Goal: Information Seeking & Learning: Learn about a topic

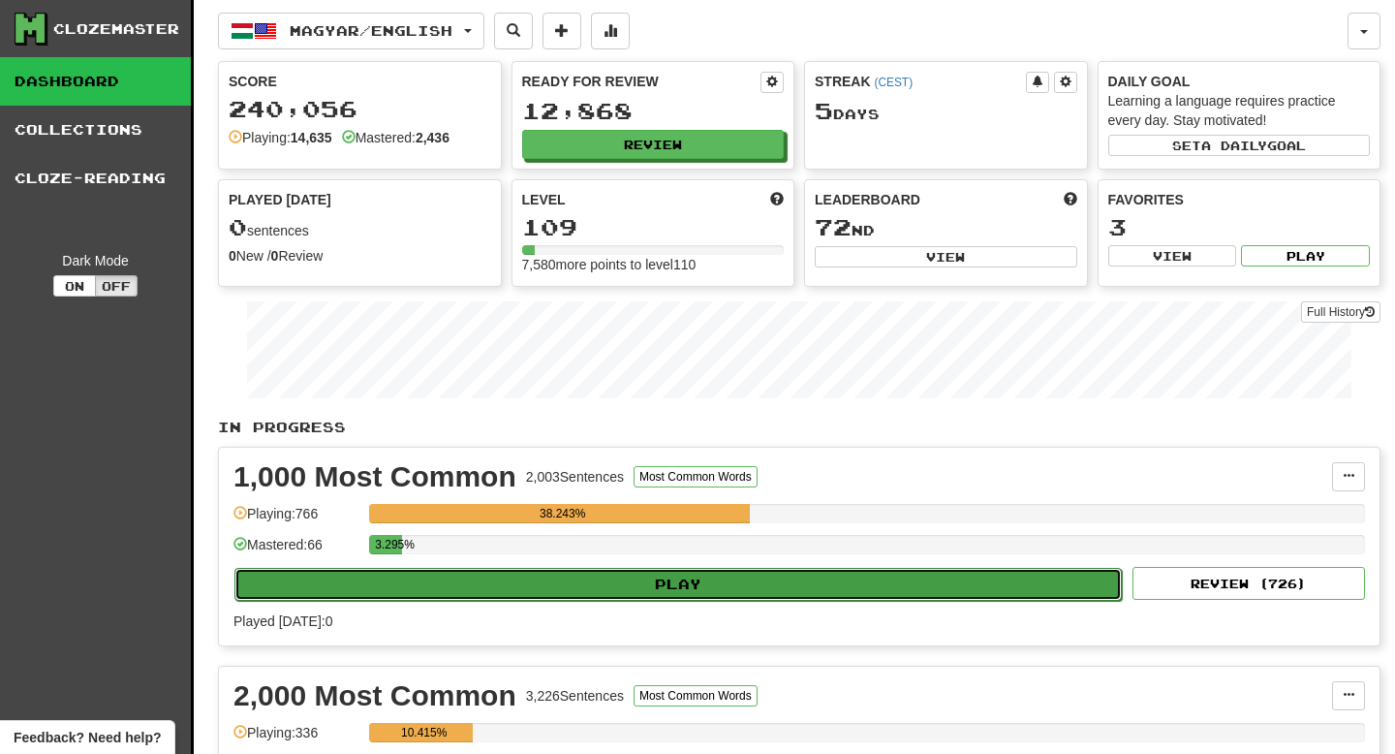
click at [784, 583] on button "Play" at bounding box center [679, 584] width 888 height 33
select select "**"
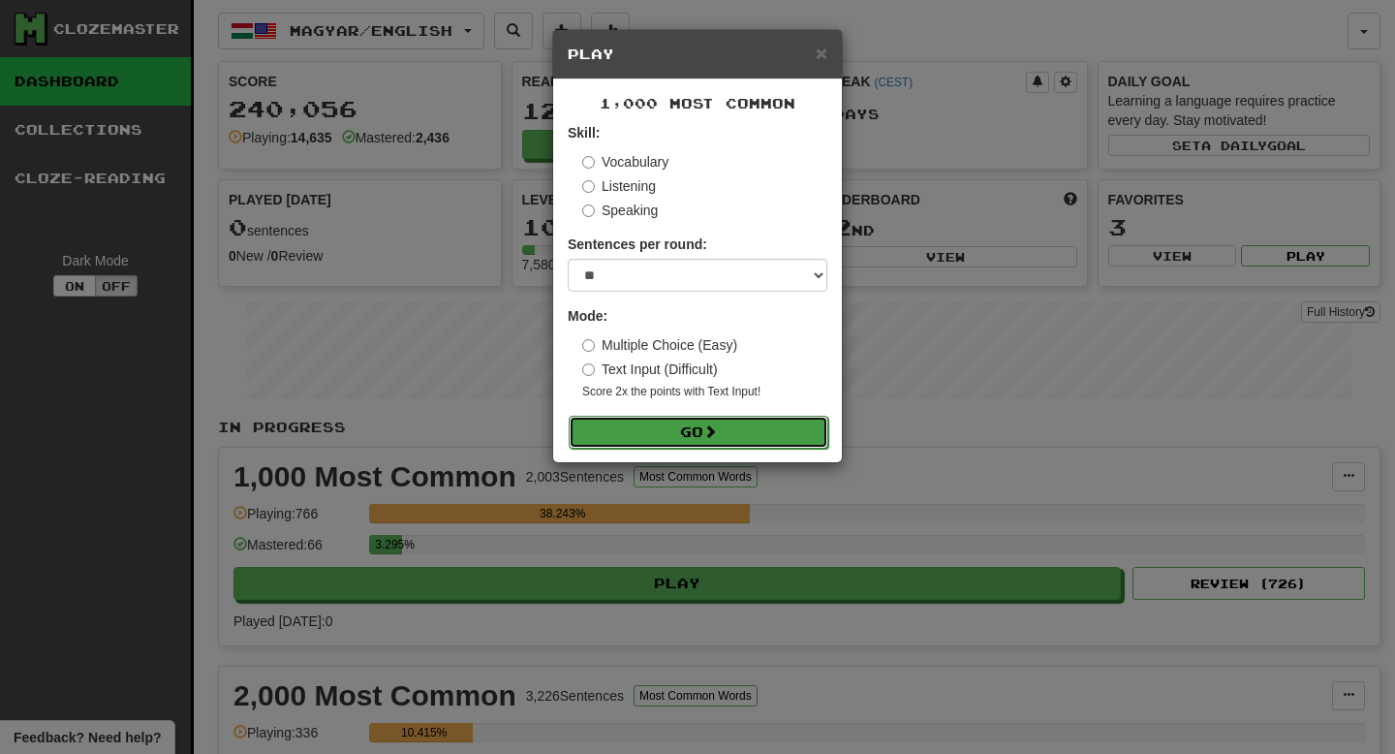
click at [750, 434] on button "Go" at bounding box center [699, 432] width 260 height 33
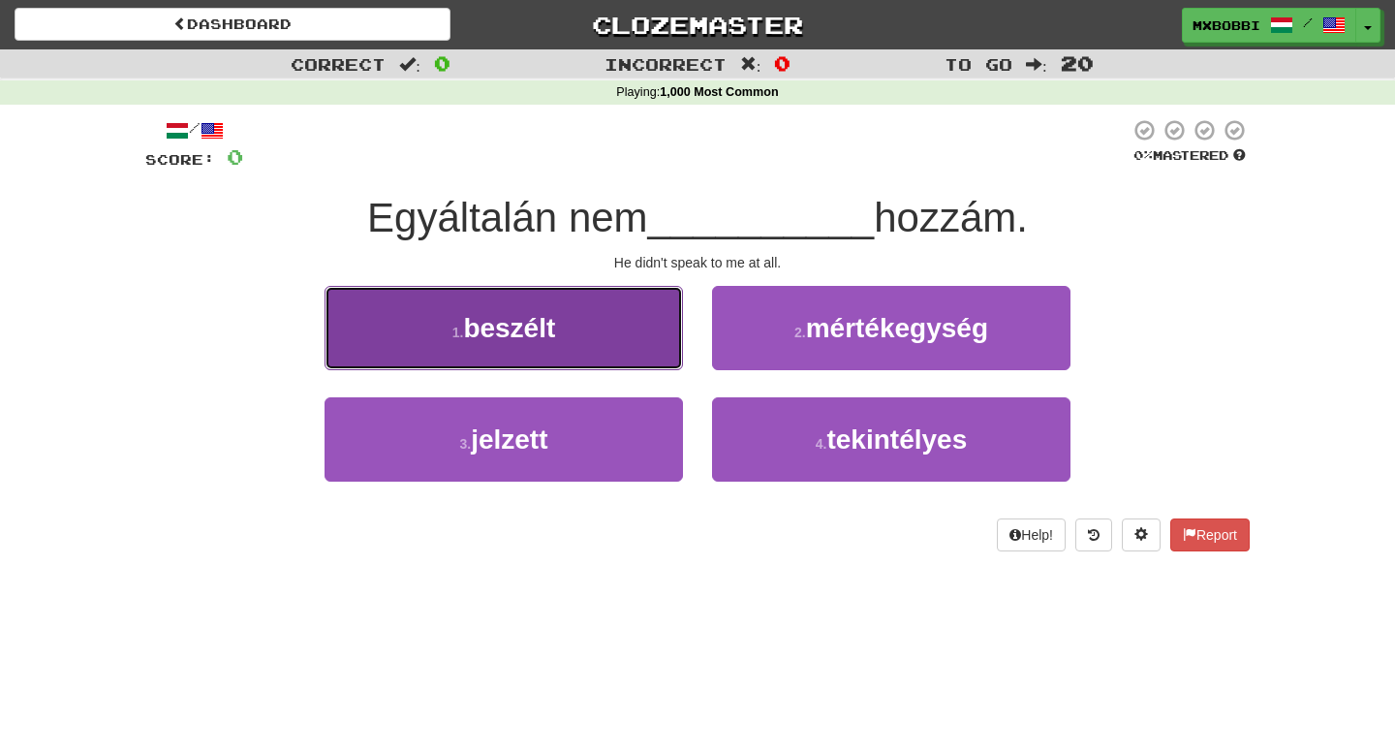
click at [619, 330] on button "1 . beszélt" at bounding box center [504, 328] width 359 height 84
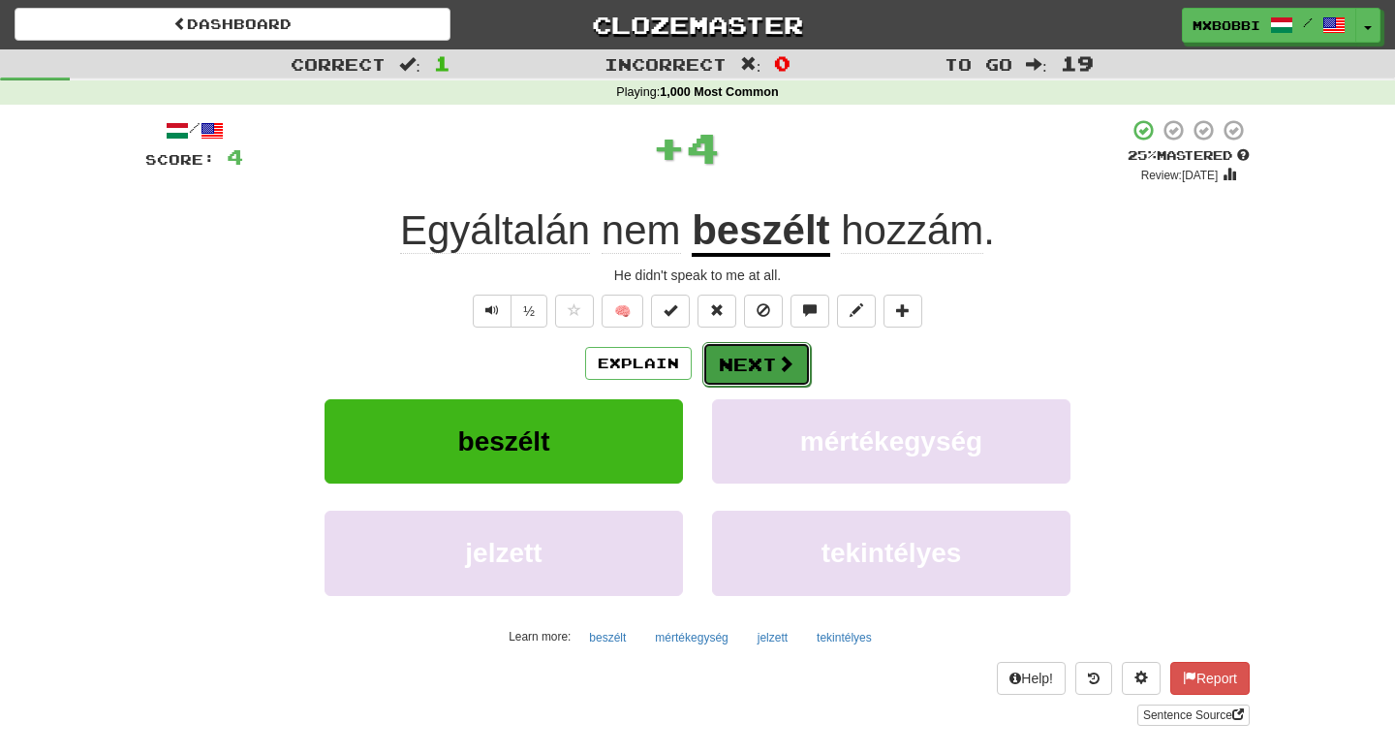
click at [791, 365] on span at bounding box center [785, 363] width 17 height 17
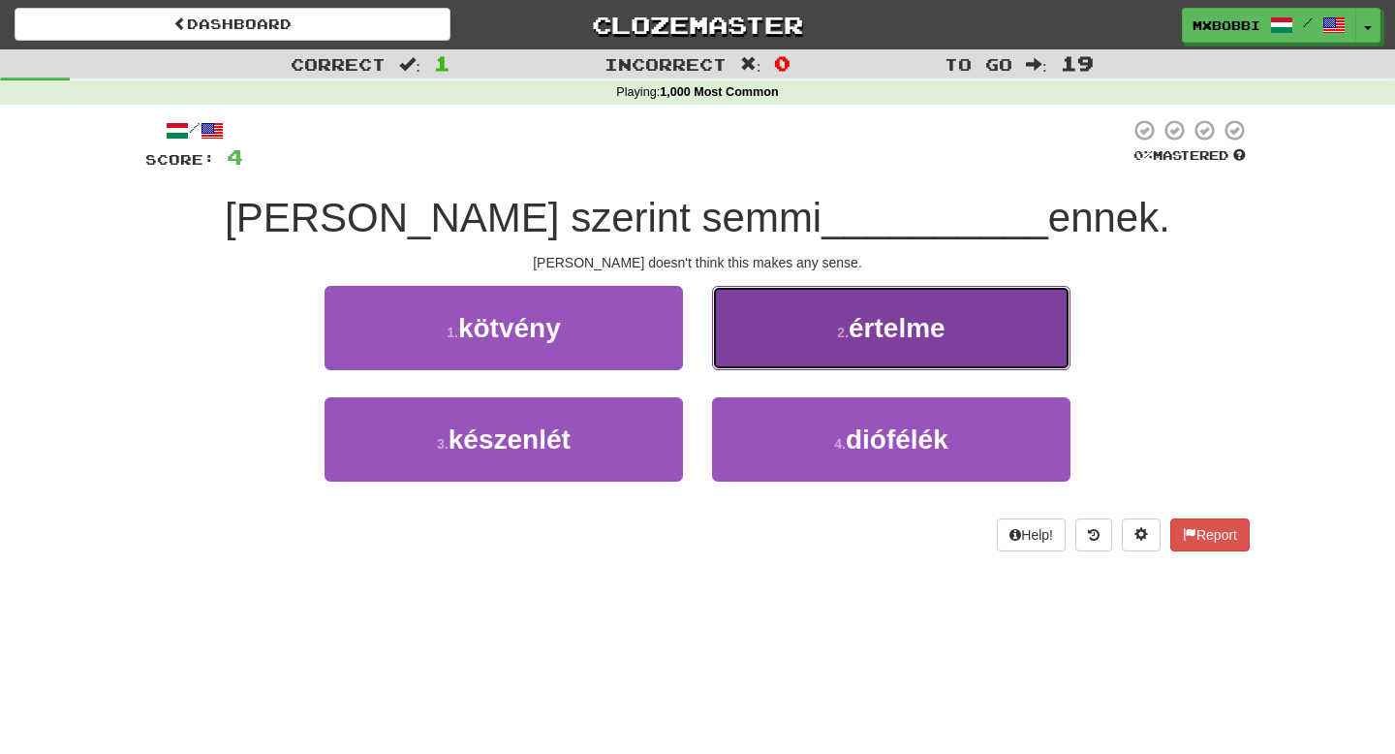
click at [786, 352] on button "2 . értelme" at bounding box center [891, 328] width 359 height 84
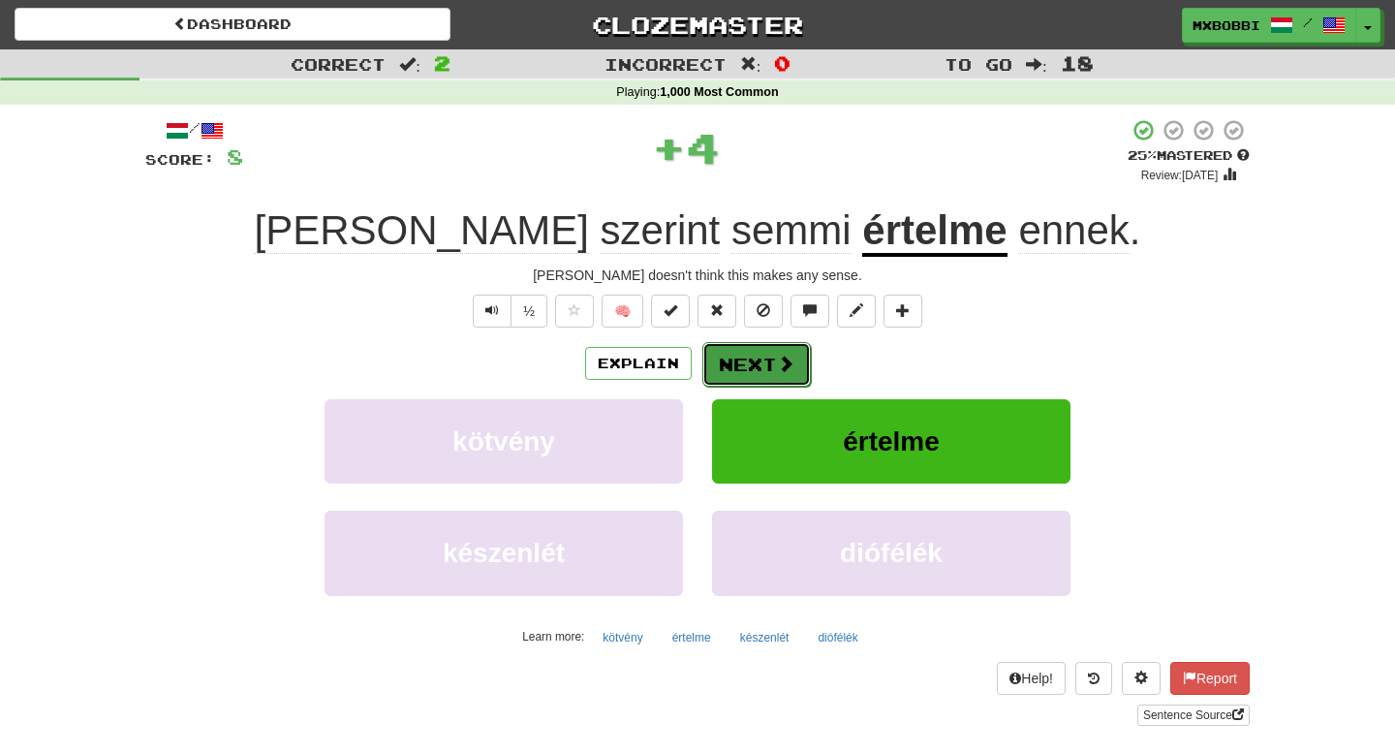
click at [771, 368] on button "Next" at bounding box center [757, 364] width 109 height 45
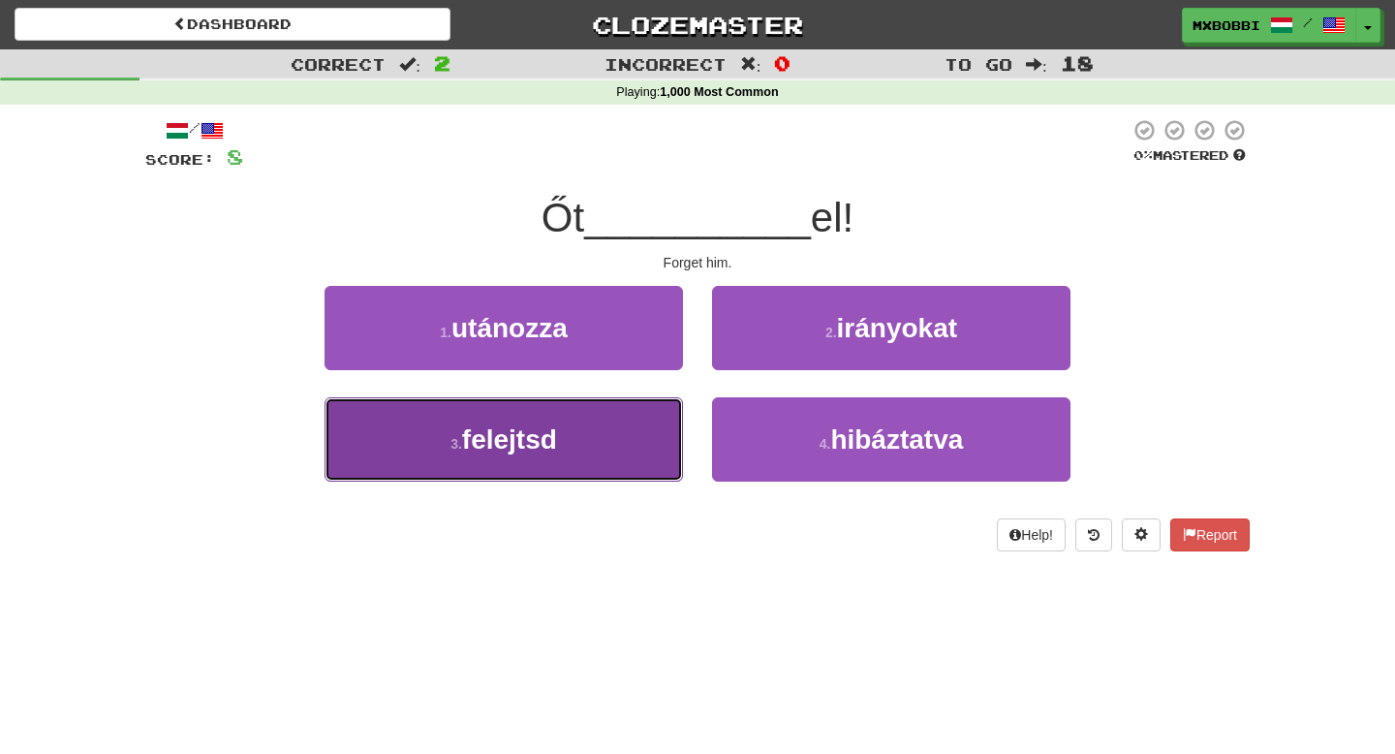
click at [644, 450] on button "3 . felejtsd" at bounding box center [504, 439] width 359 height 84
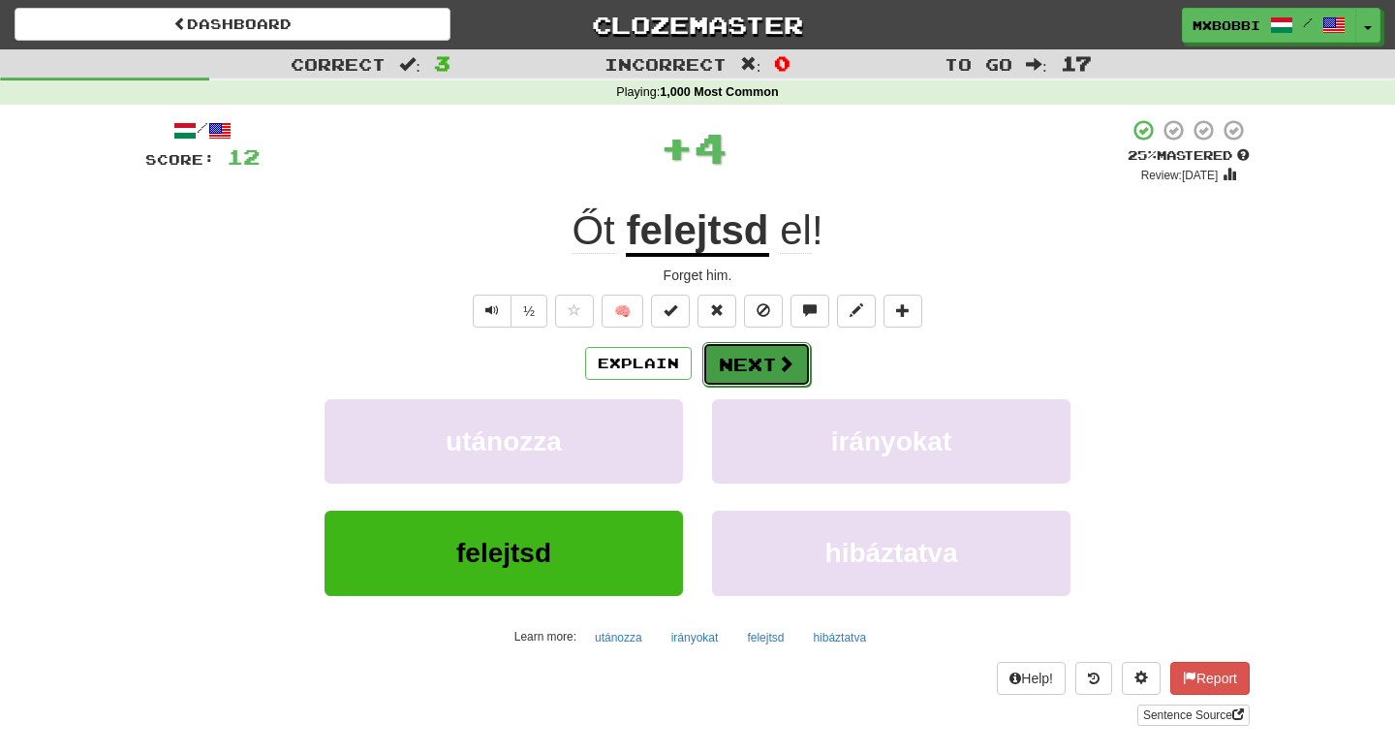
click at [761, 354] on button "Next" at bounding box center [757, 364] width 109 height 45
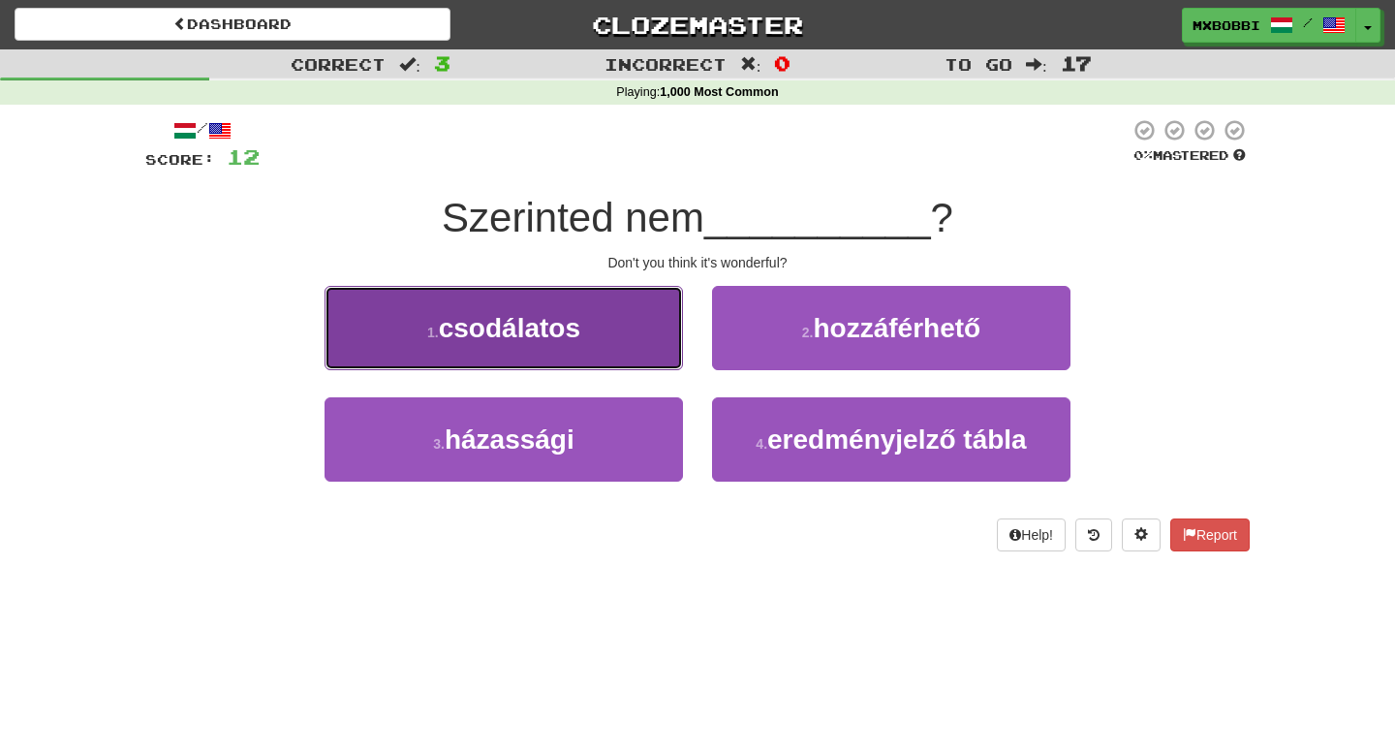
click at [632, 343] on button "1 . csodálatos" at bounding box center [504, 328] width 359 height 84
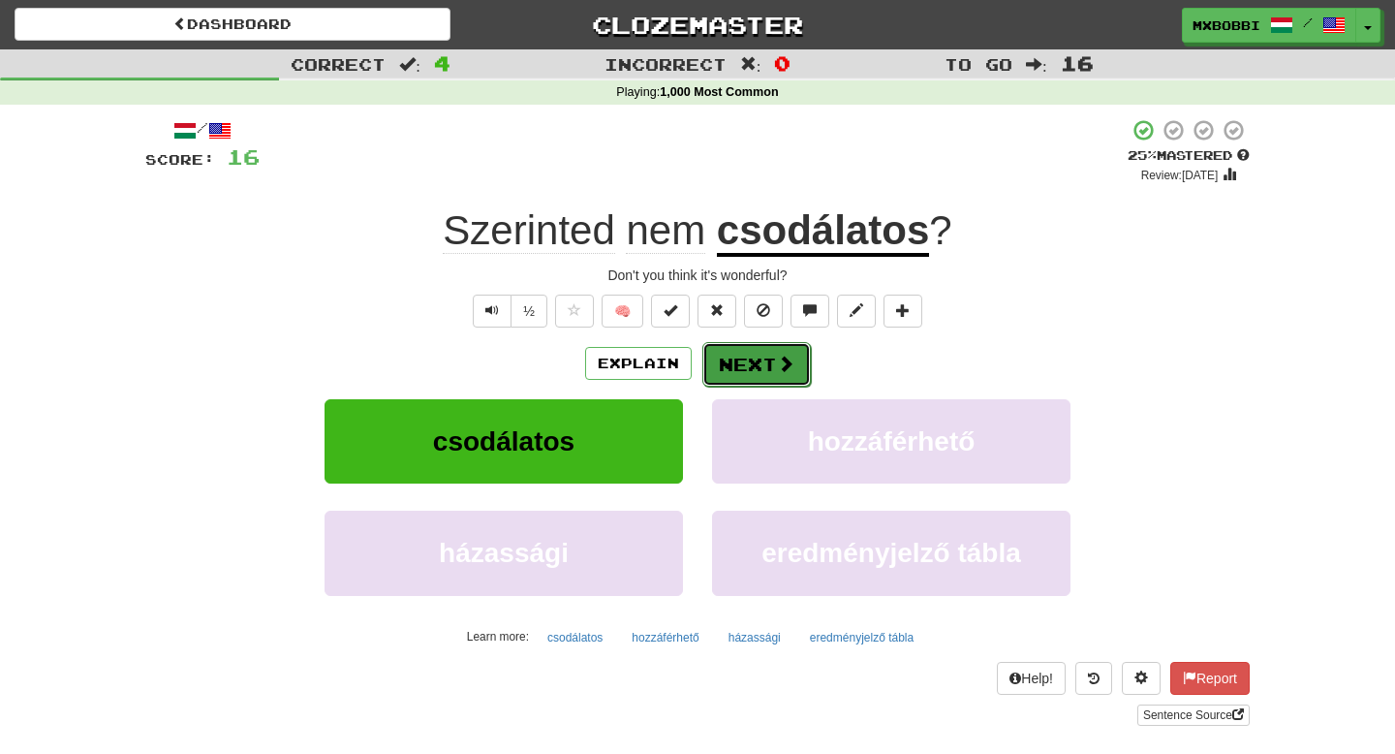
click at [788, 367] on span at bounding box center [785, 363] width 17 height 17
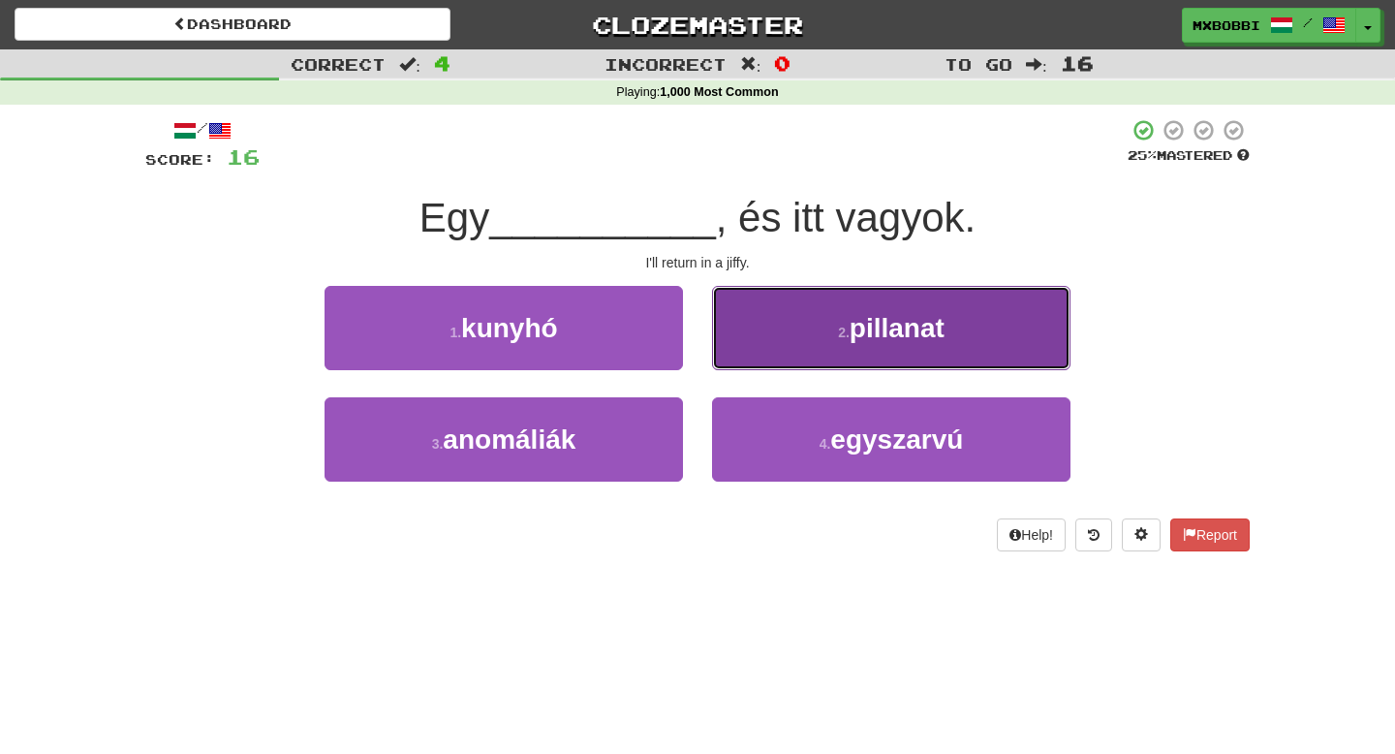
click at [783, 329] on button "2 . pillanat" at bounding box center [891, 328] width 359 height 84
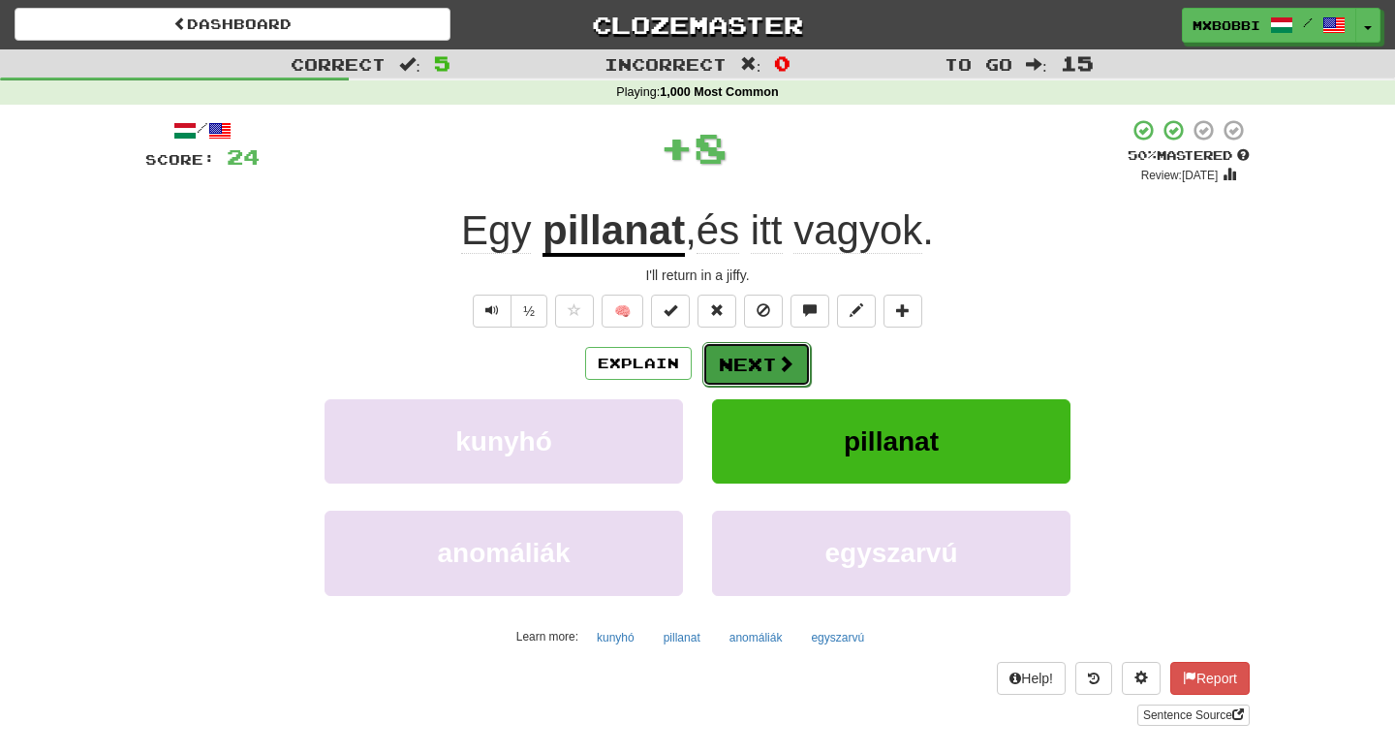
click at [756, 358] on button "Next" at bounding box center [757, 364] width 109 height 45
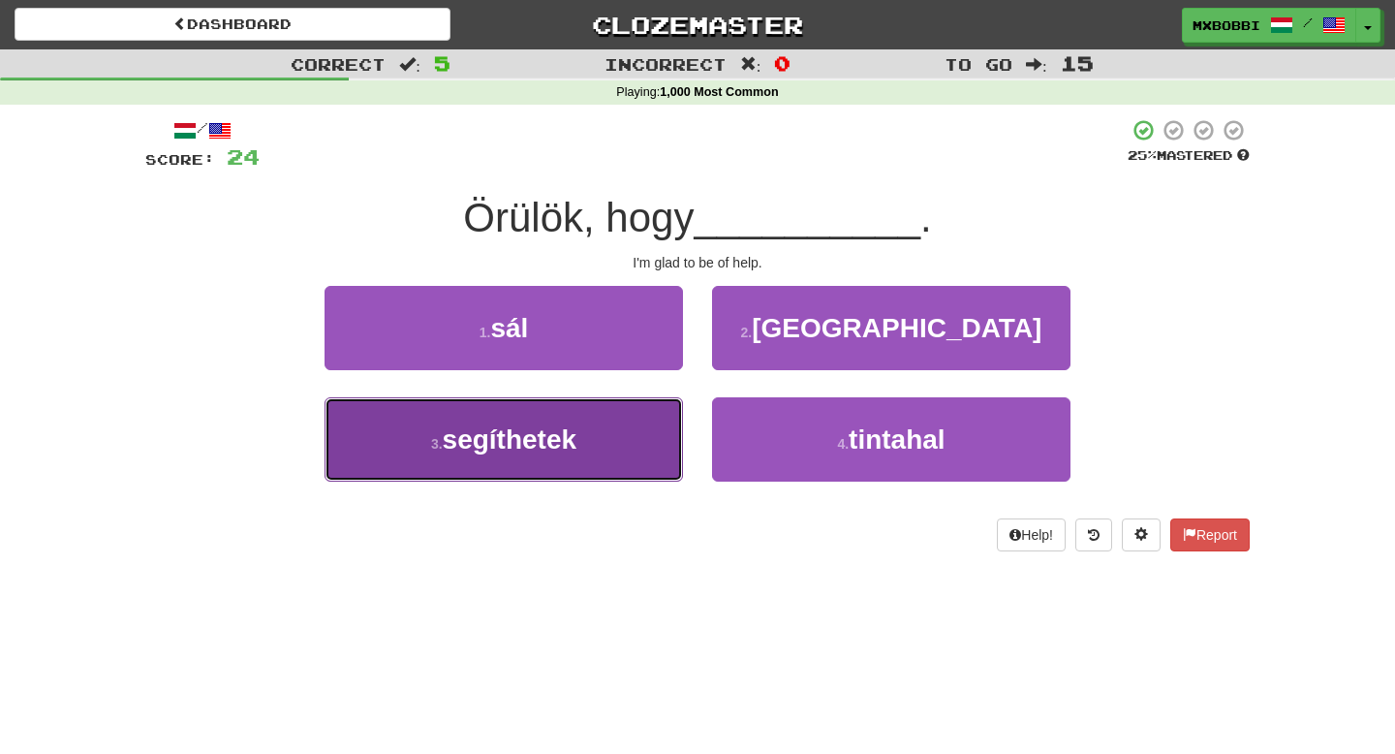
click at [585, 466] on button "3 . segíthetek" at bounding box center [504, 439] width 359 height 84
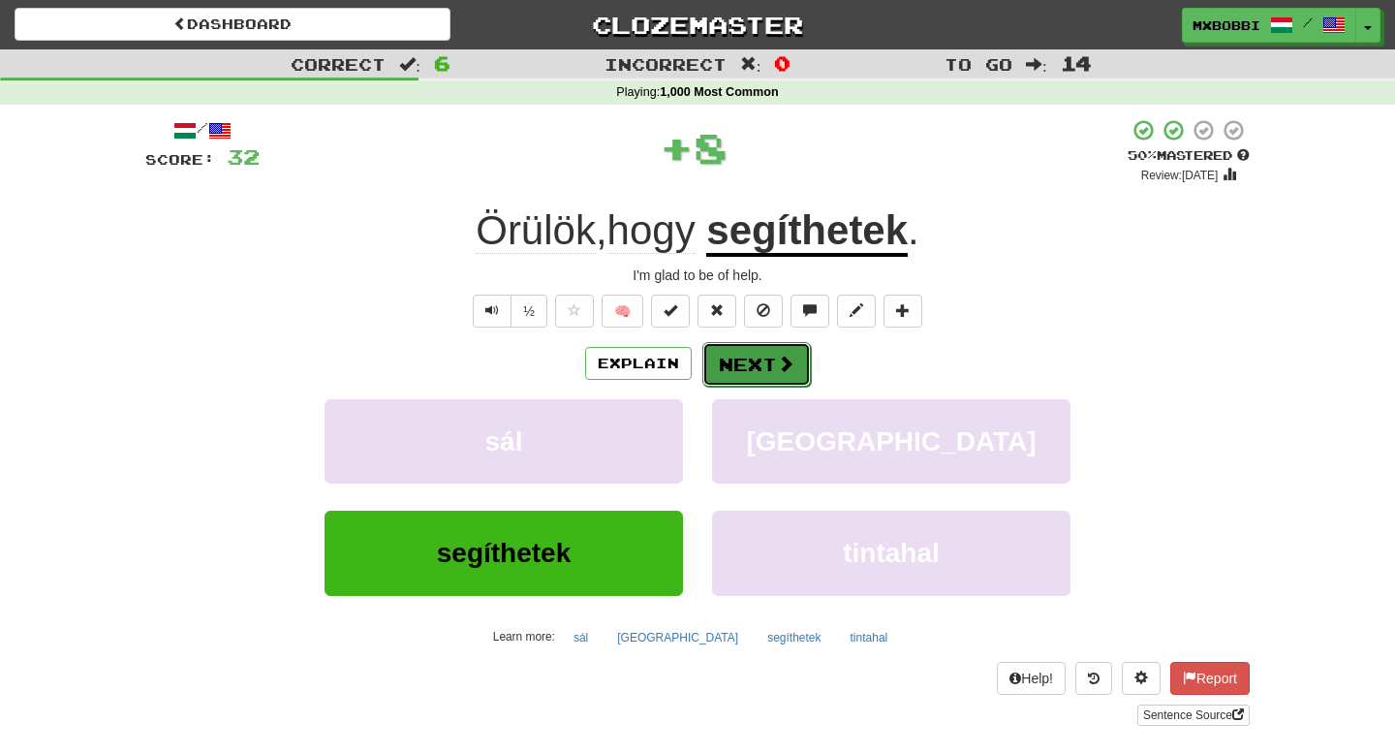
click at [760, 361] on button "Next" at bounding box center [757, 364] width 109 height 45
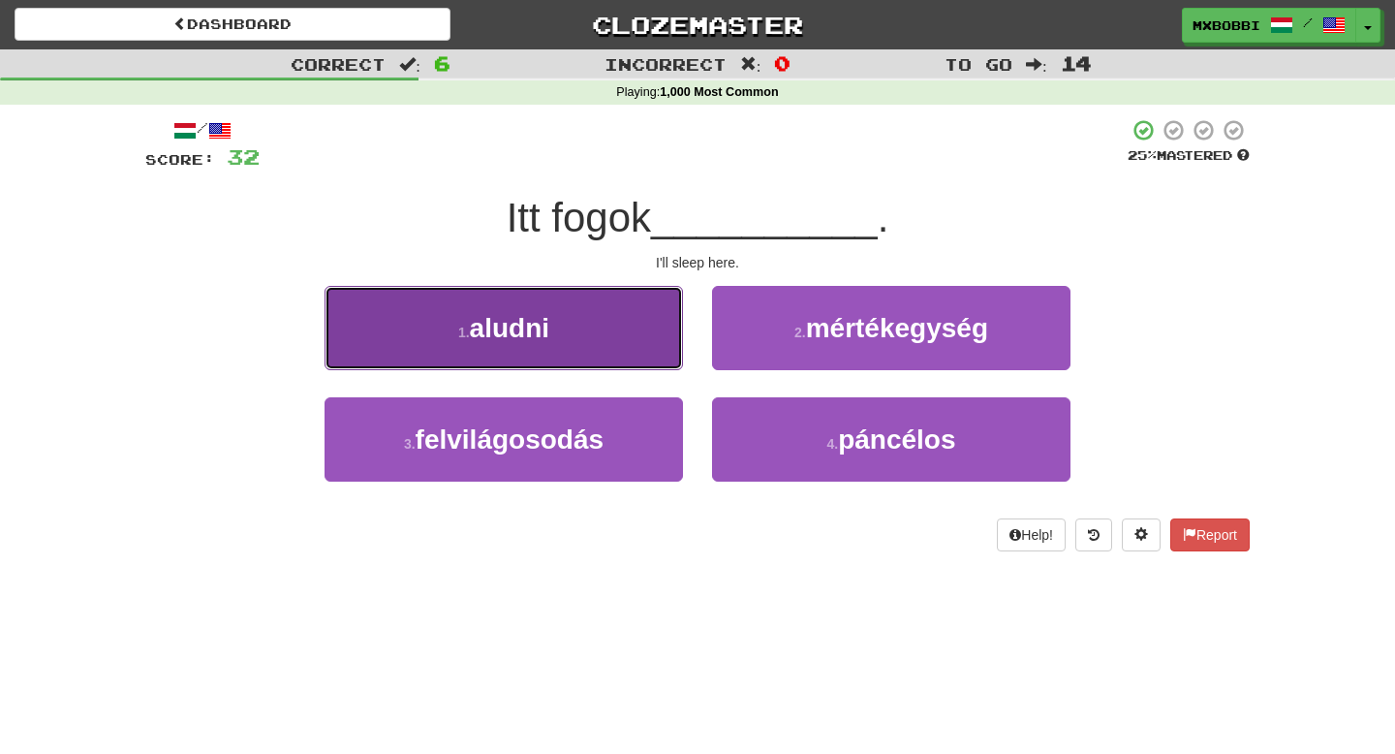
click at [634, 346] on button "1 . aludni" at bounding box center [504, 328] width 359 height 84
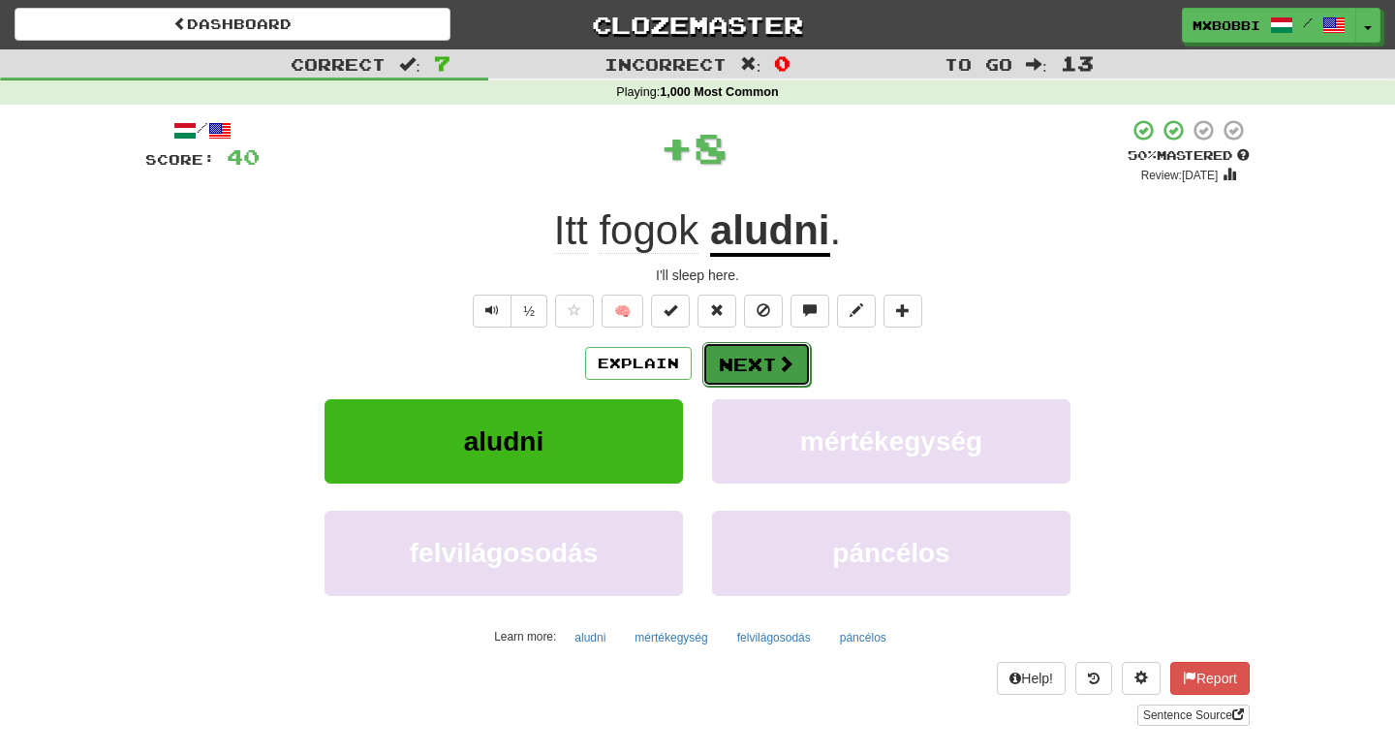
click at [755, 372] on button "Next" at bounding box center [757, 364] width 109 height 45
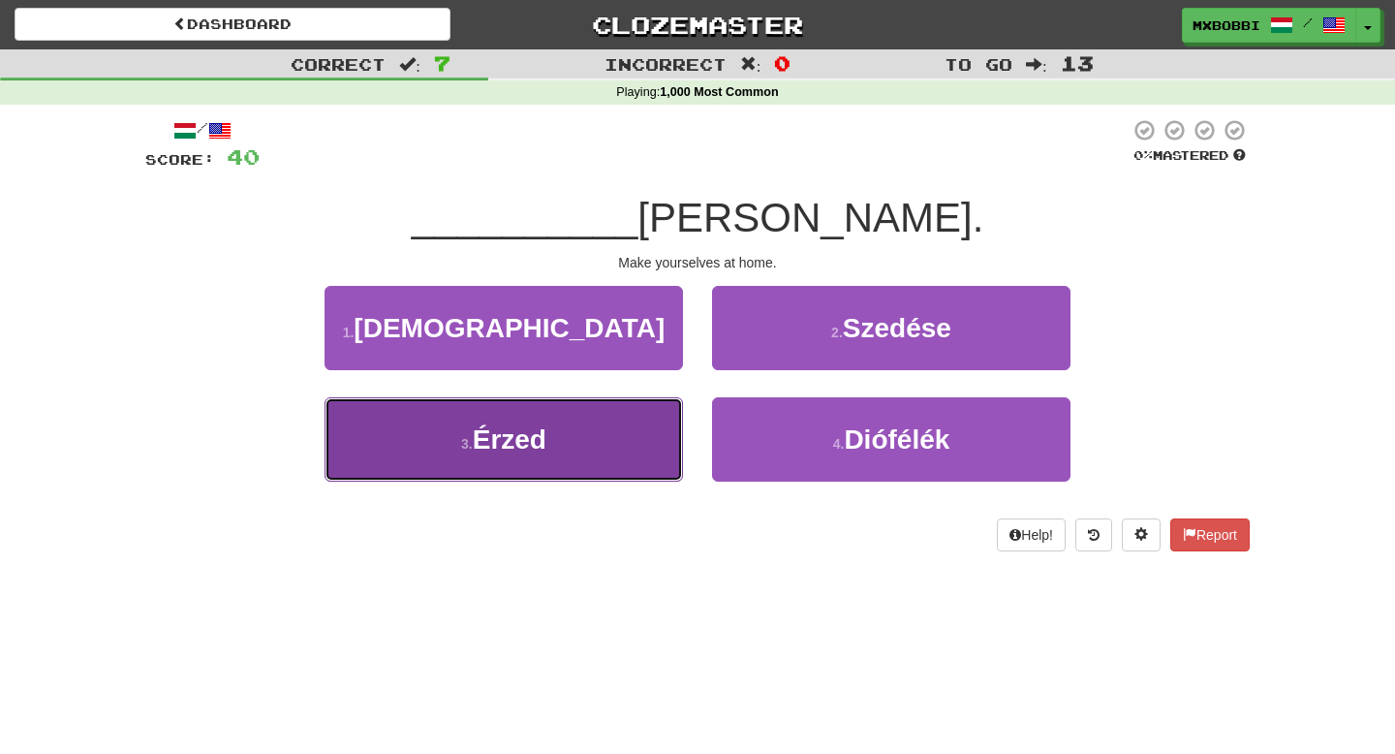
click at [595, 451] on button "3 . Érzed" at bounding box center [504, 439] width 359 height 84
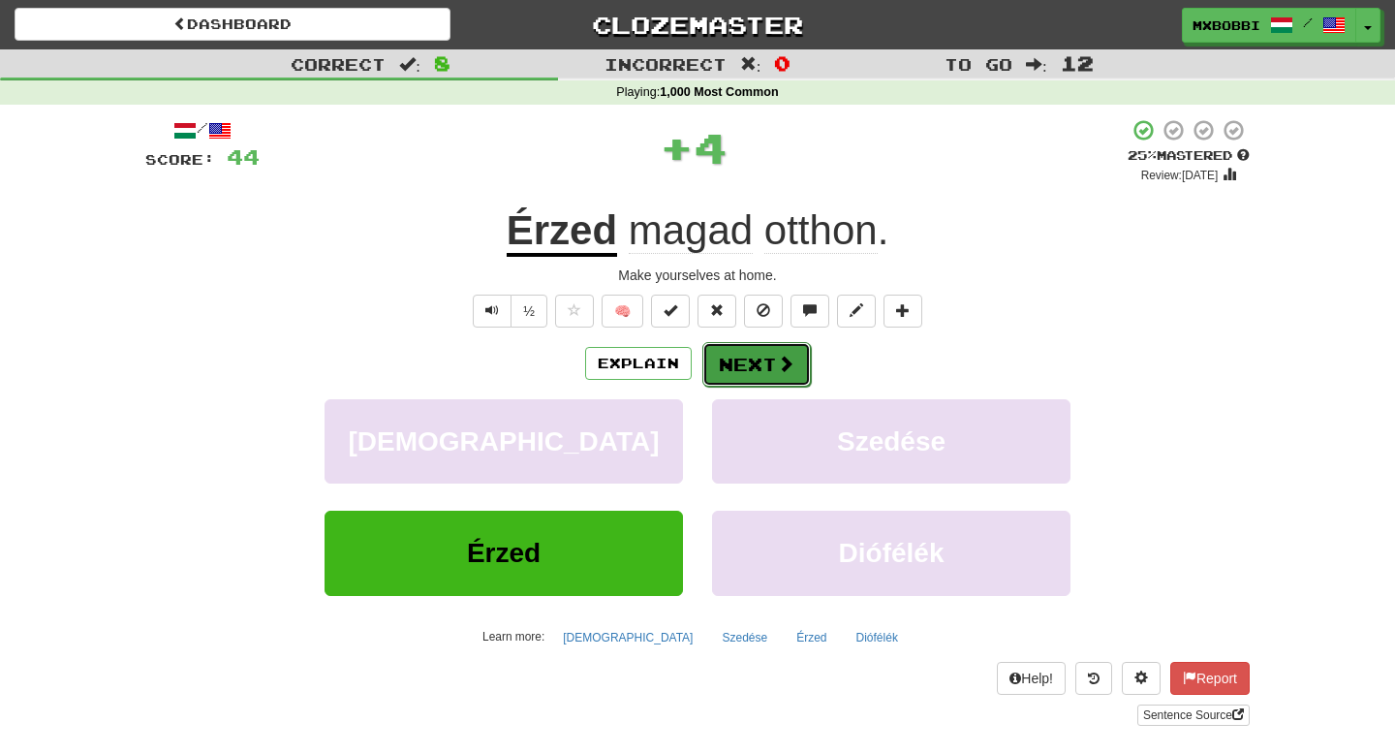
click at [765, 355] on button "Next" at bounding box center [757, 364] width 109 height 45
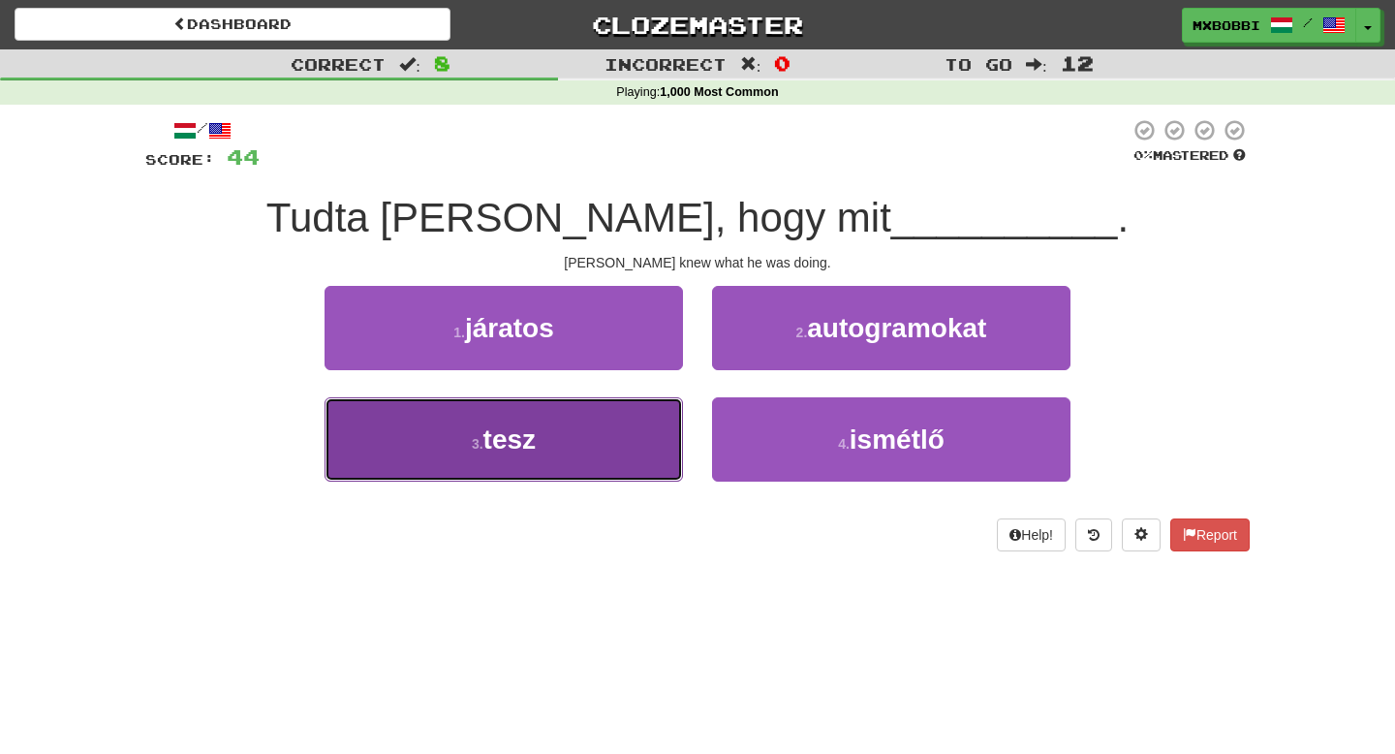
click at [545, 455] on button "3 . tesz" at bounding box center [504, 439] width 359 height 84
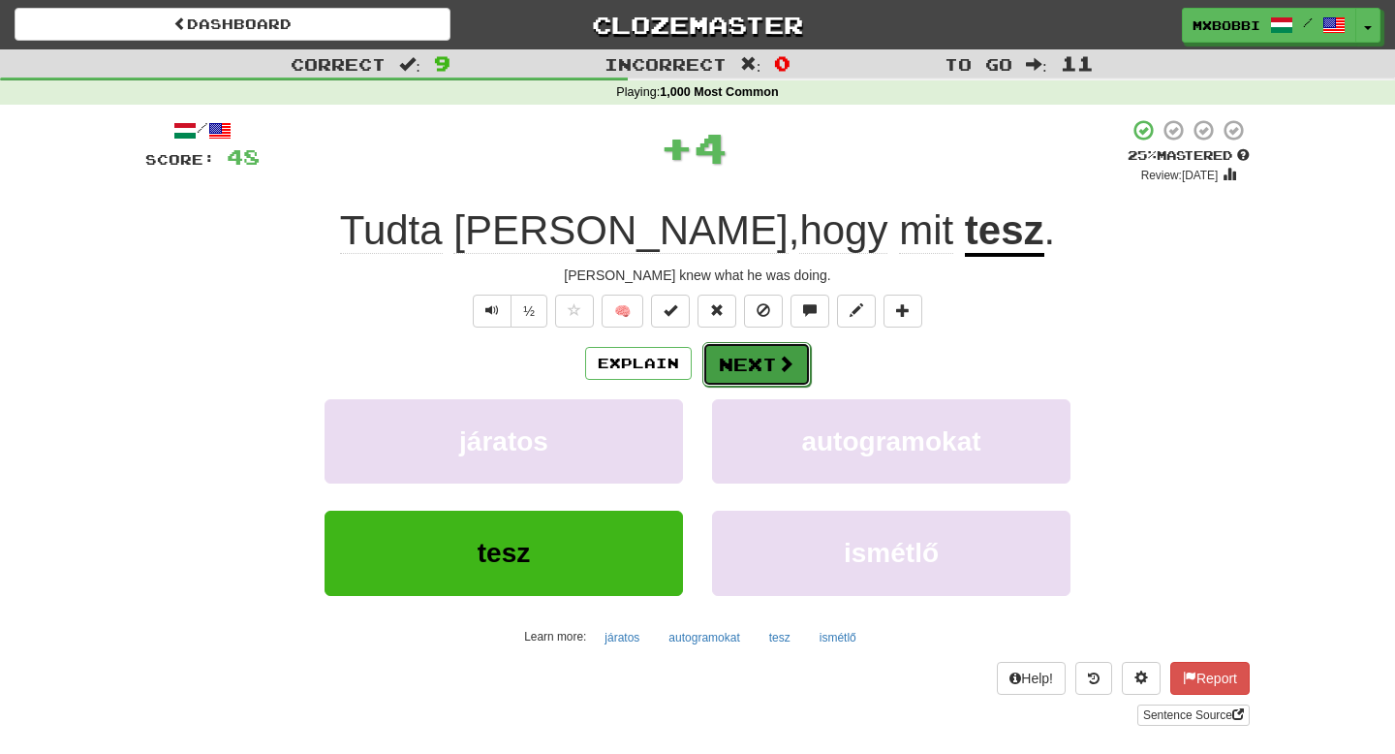
click at [761, 368] on button "Next" at bounding box center [757, 364] width 109 height 45
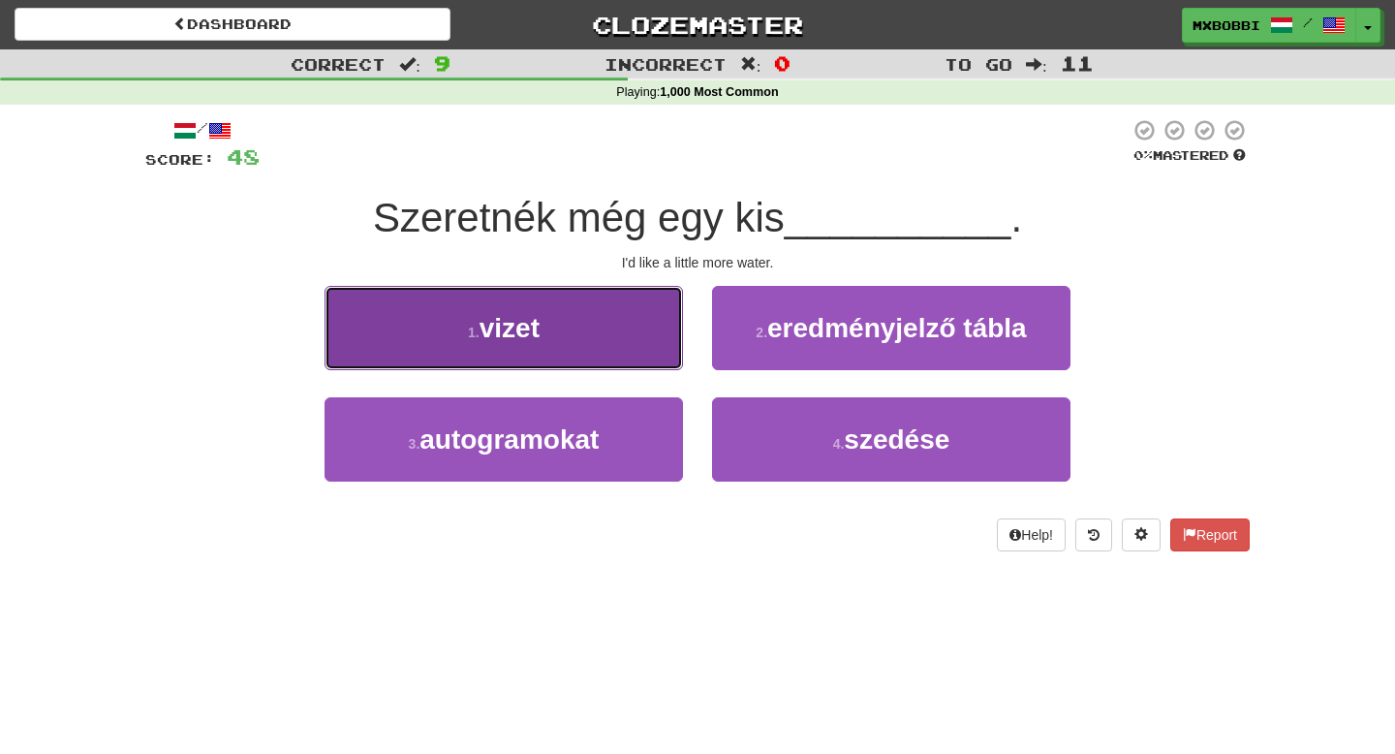
click at [579, 355] on button "1 . vizet" at bounding box center [504, 328] width 359 height 84
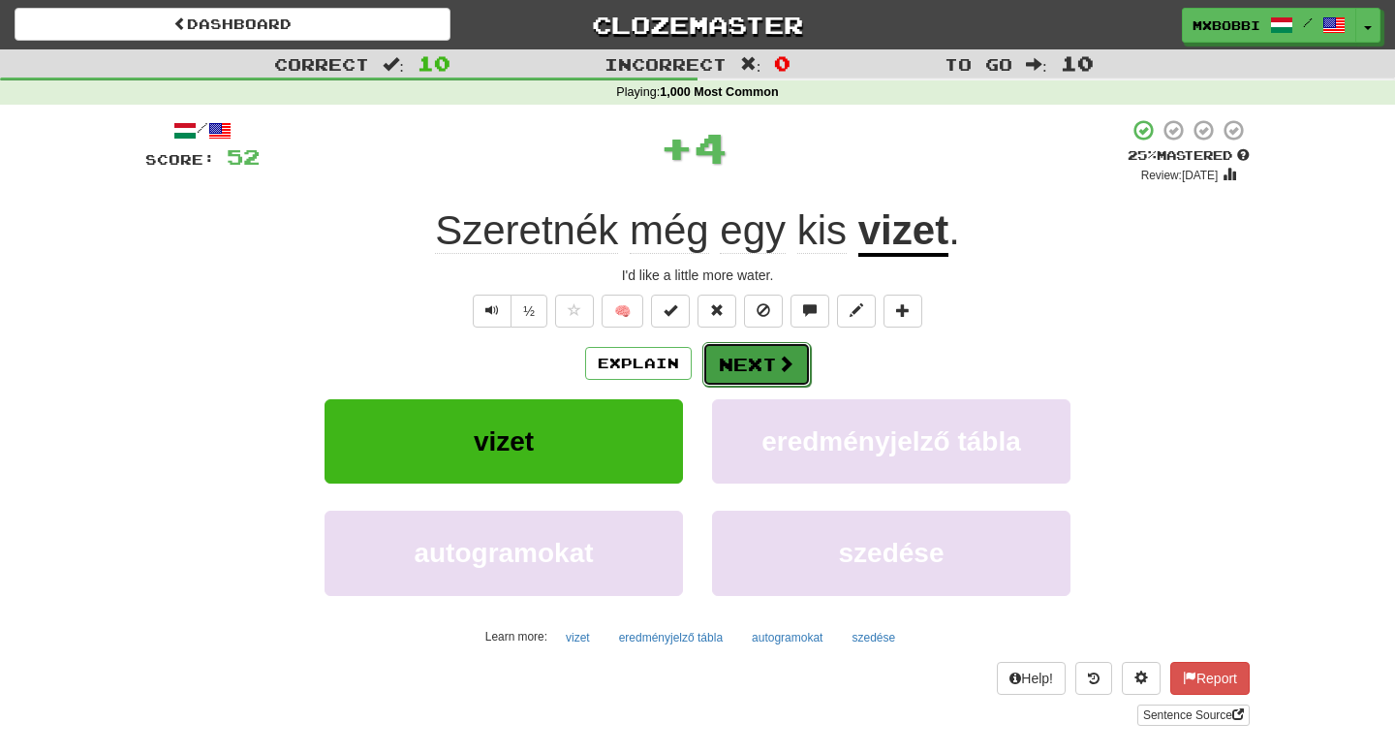
click at [786, 359] on span at bounding box center [785, 363] width 17 height 17
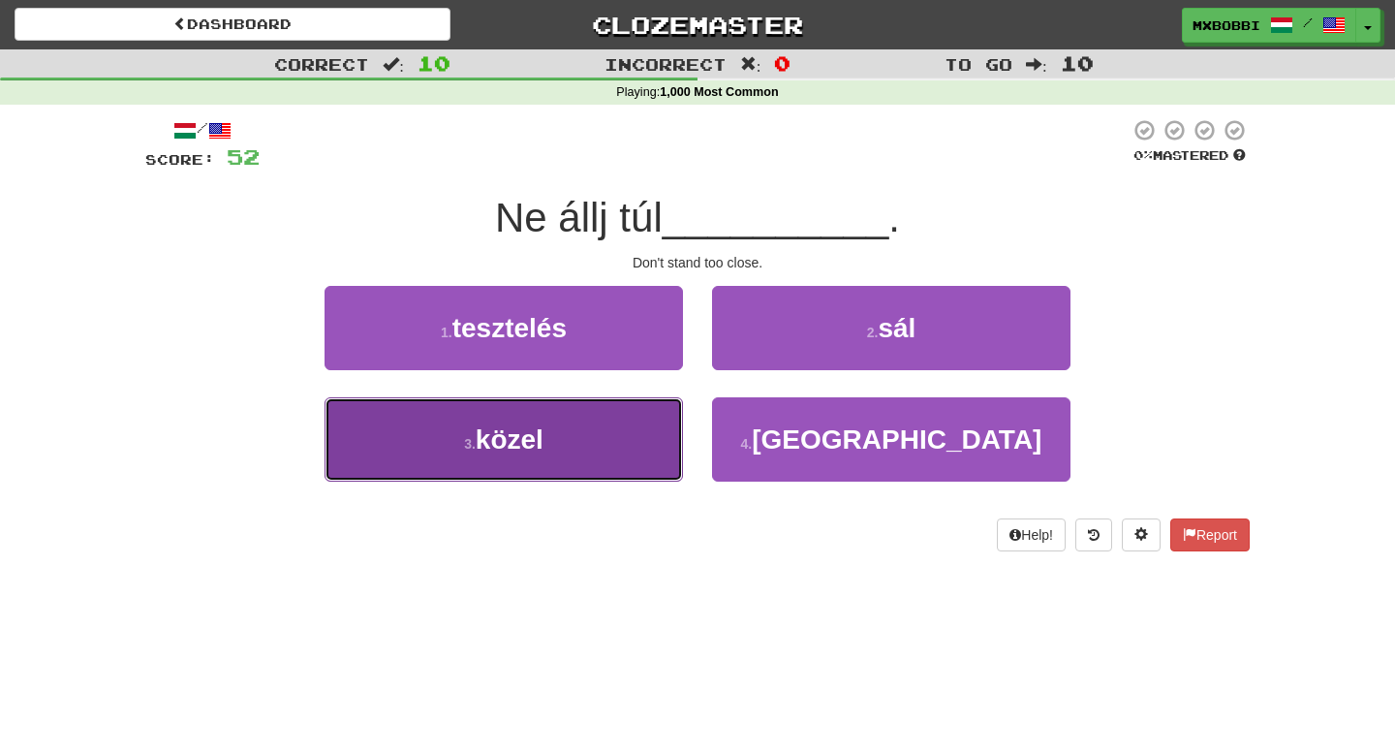
click at [559, 458] on button "3 . közel" at bounding box center [504, 439] width 359 height 84
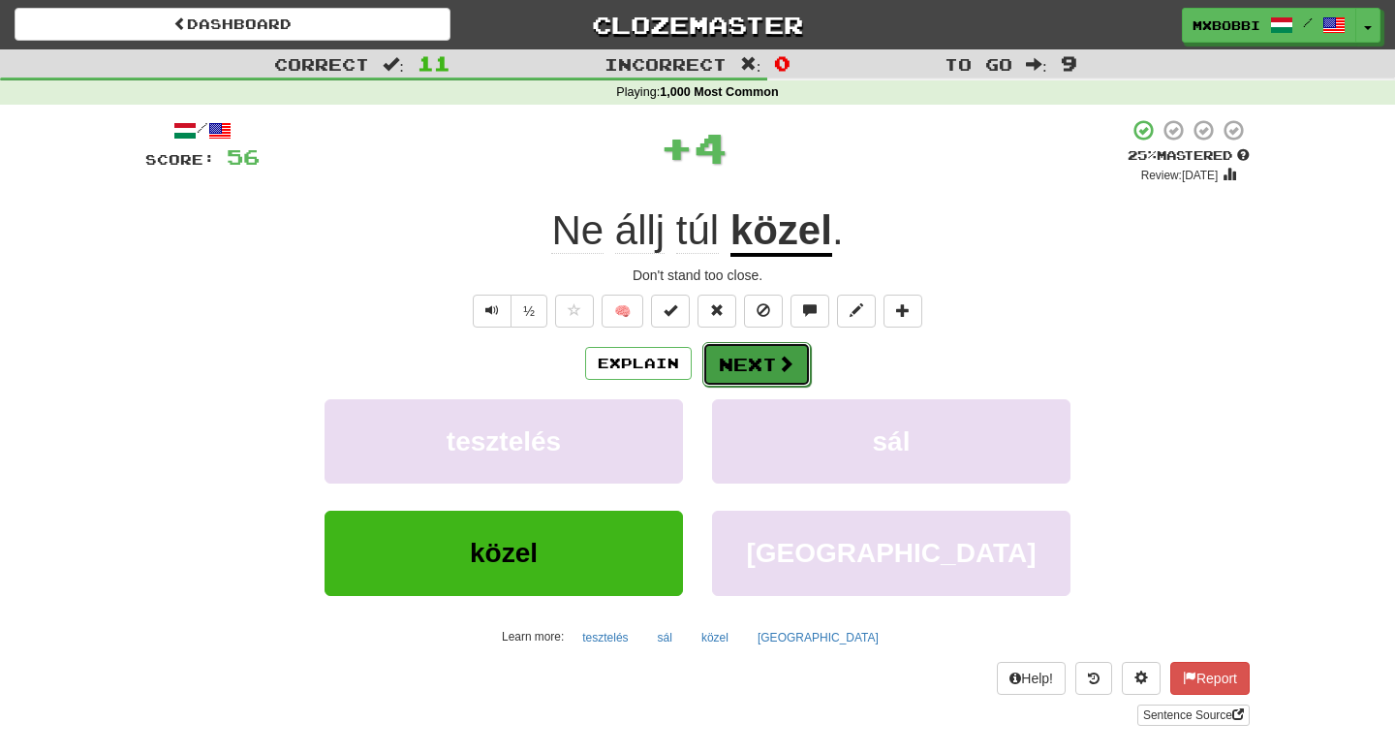
click at [779, 358] on span at bounding box center [785, 363] width 17 height 17
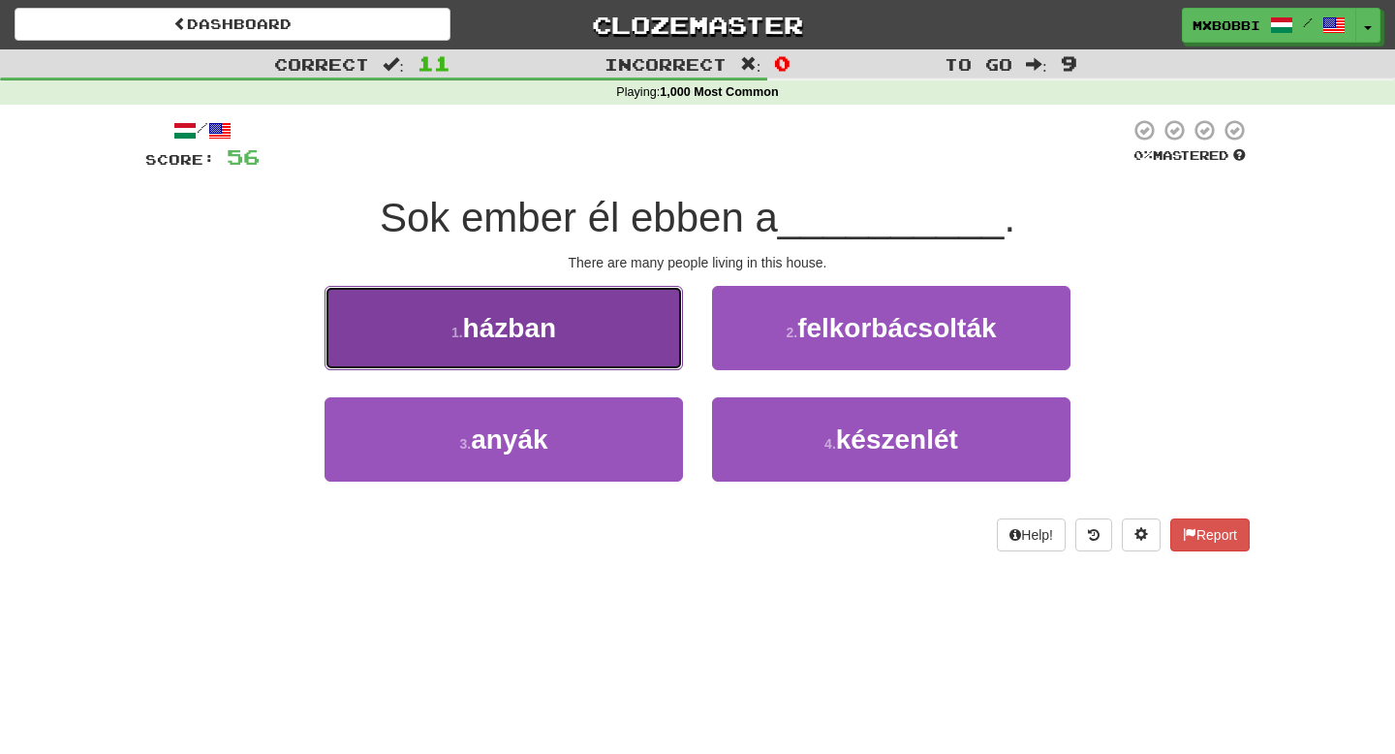
click at [603, 332] on button "1 . házban" at bounding box center [504, 328] width 359 height 84
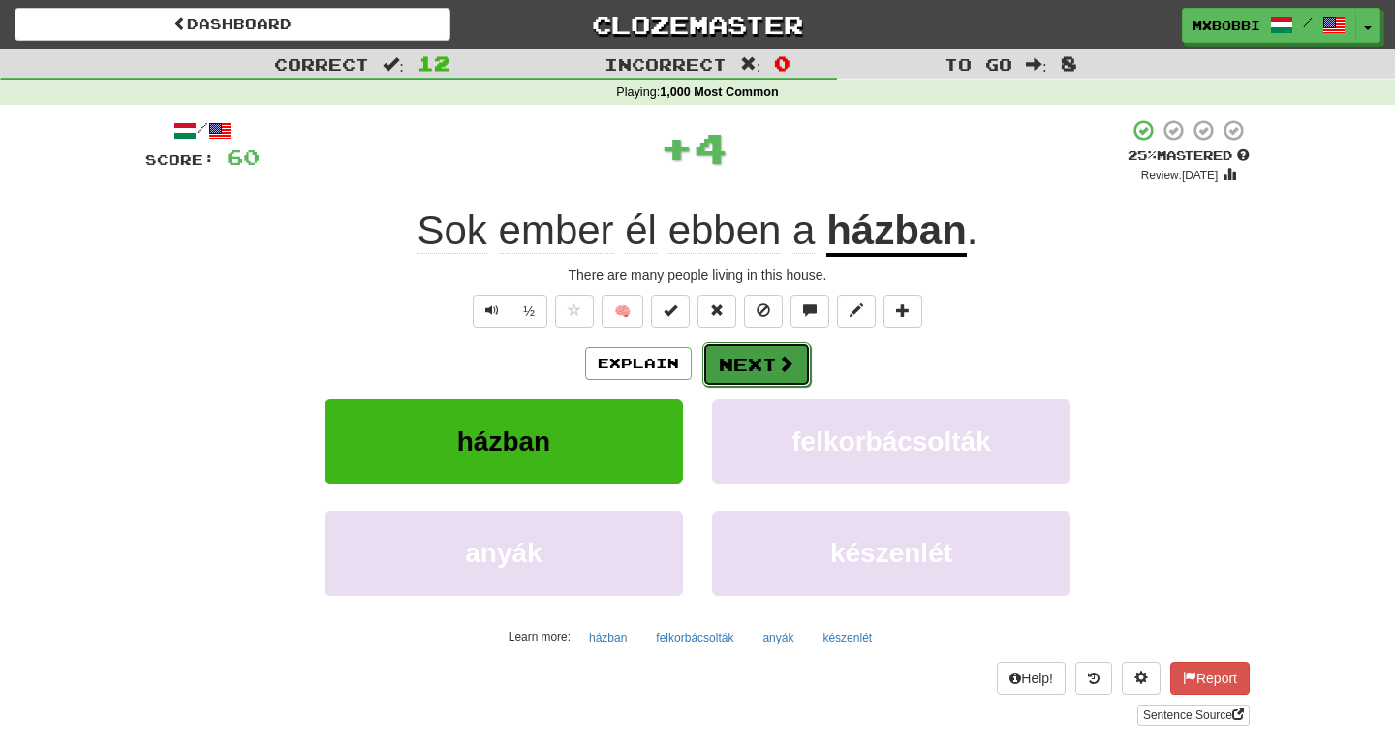
click at [792, 367] on span at bounding box center [785, 363] width 17 height 17
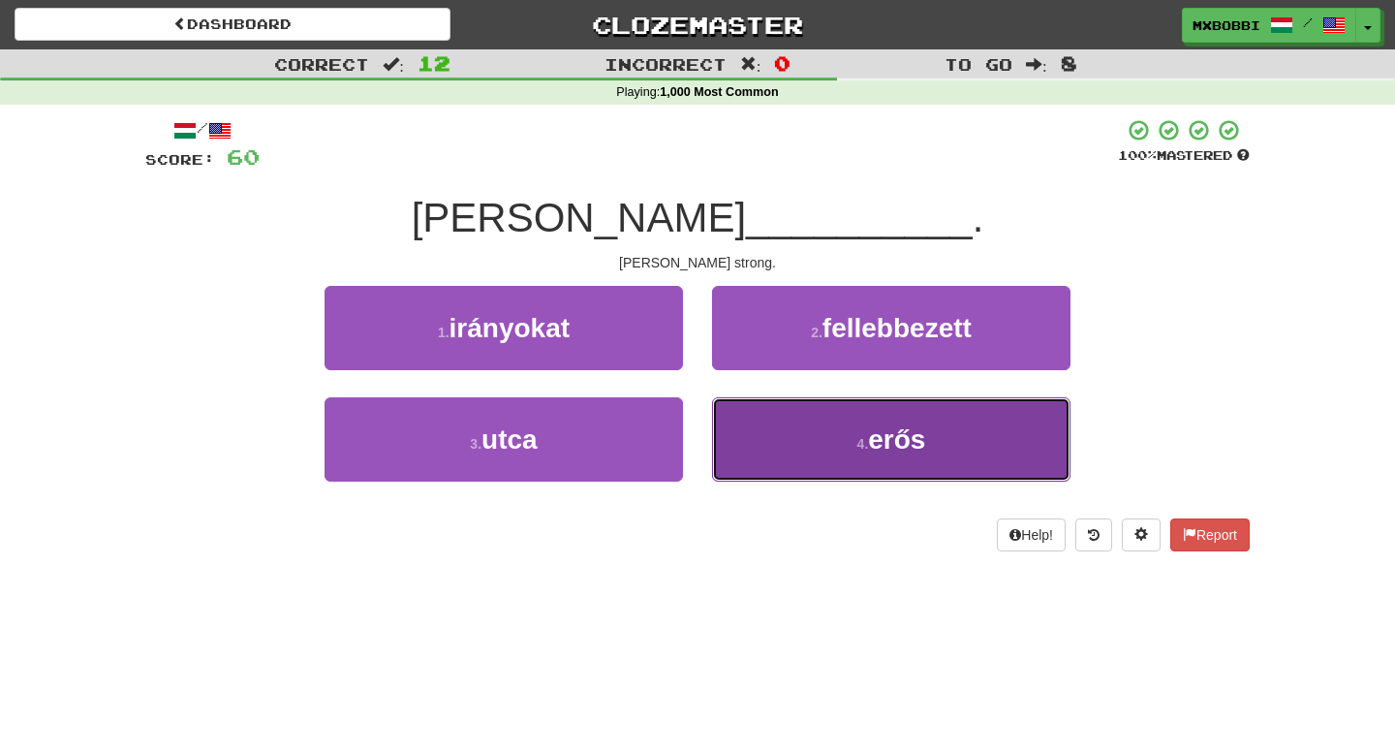
click at [783, 433] on button "4 . erős" at bounding box center [891, 439] width 359 height 84
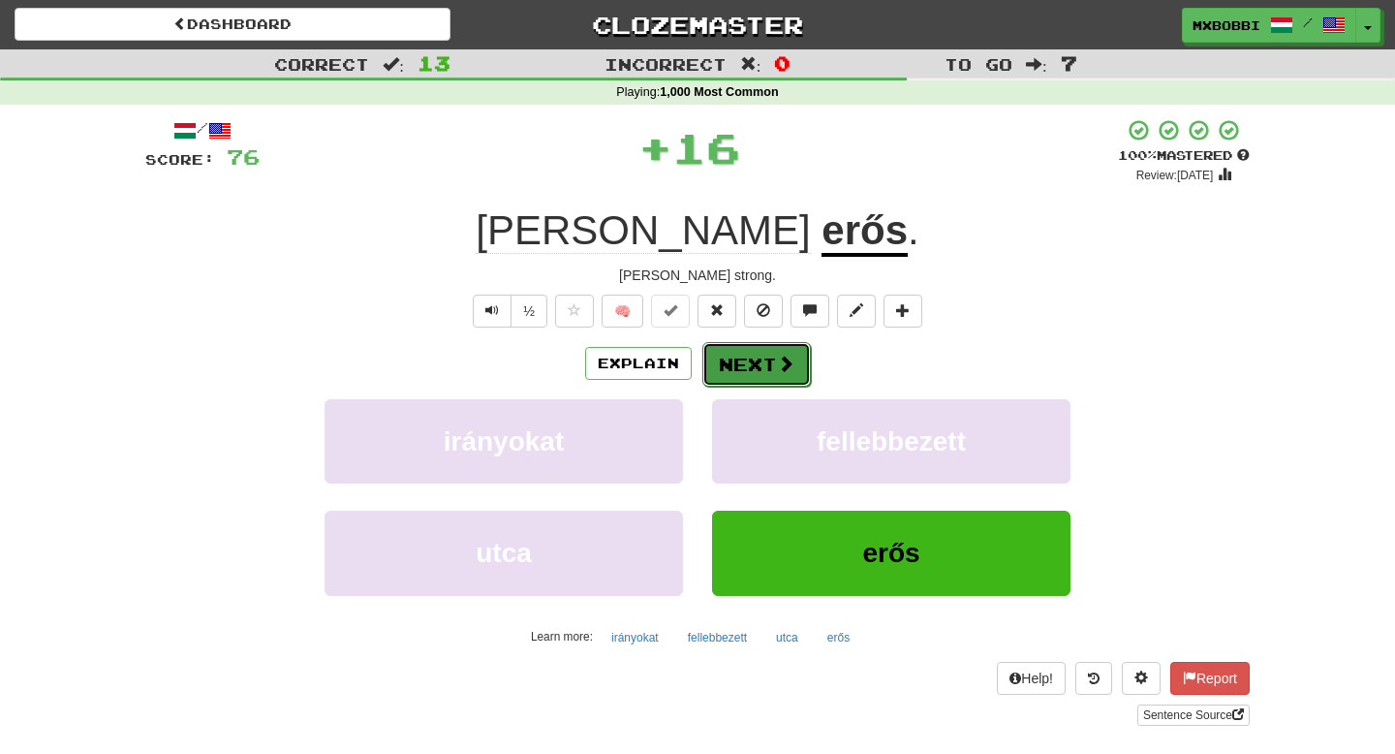
click at [762, 375] on button "Next" at bounding box center [757, 364] width 109 height 45
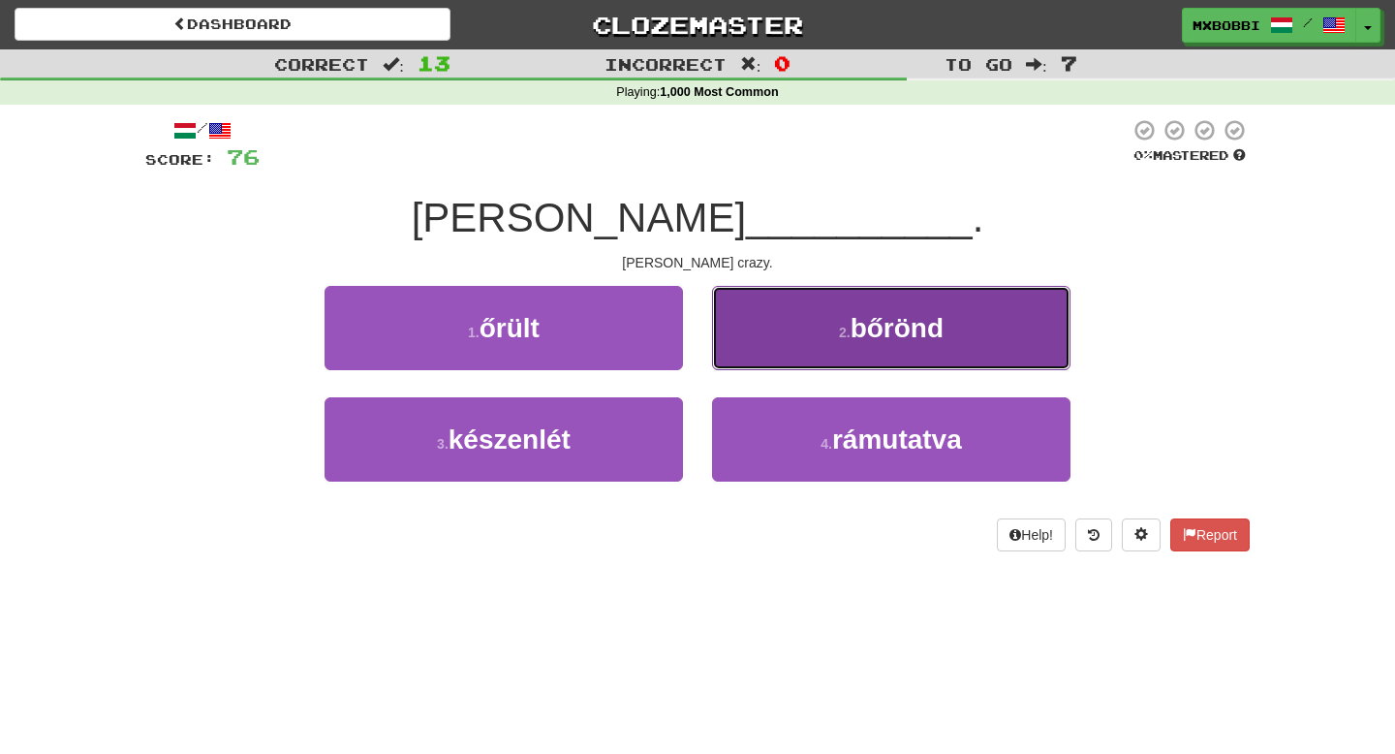
click at [771, 350] on button "2 . bőrönd" at bounding box center [891, 328] width 359 height 84
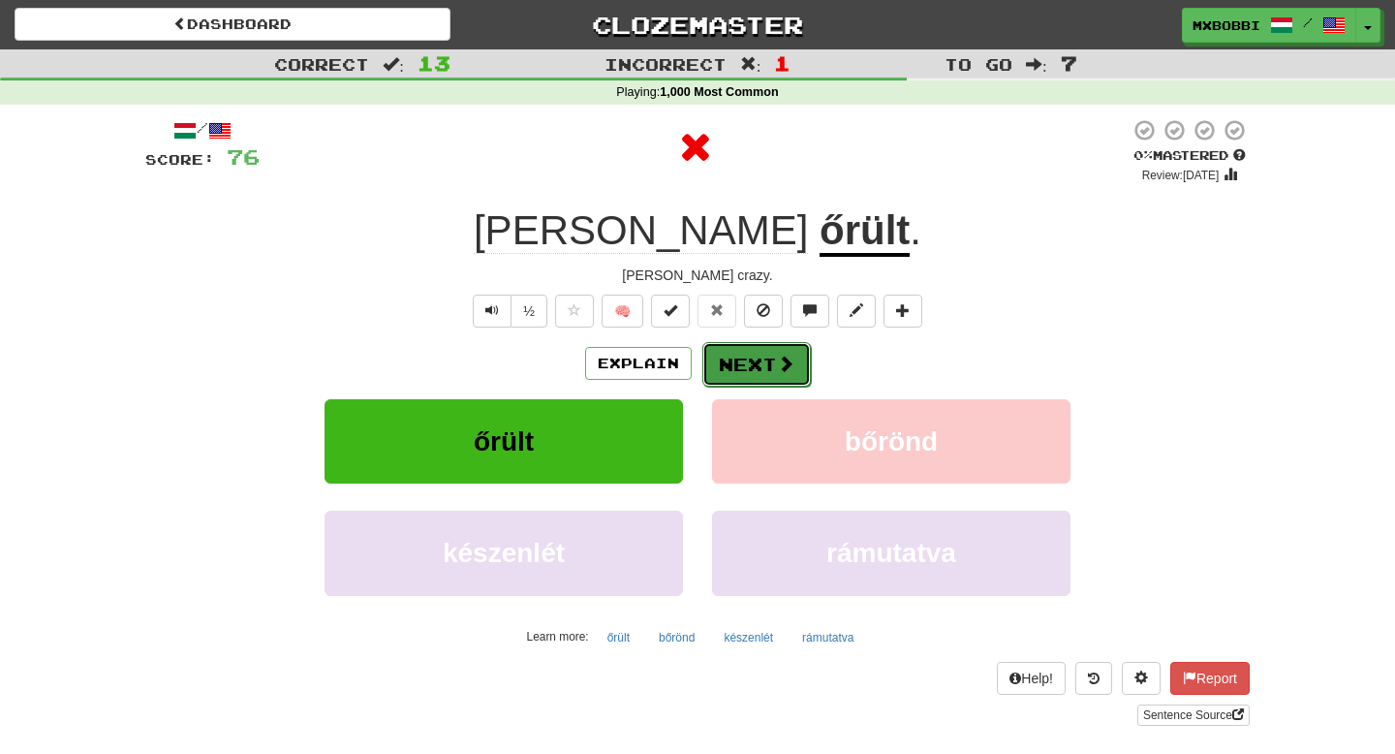
click at [741, 362] on button "Next" at bounding box center [757, 364] width 109 height 45
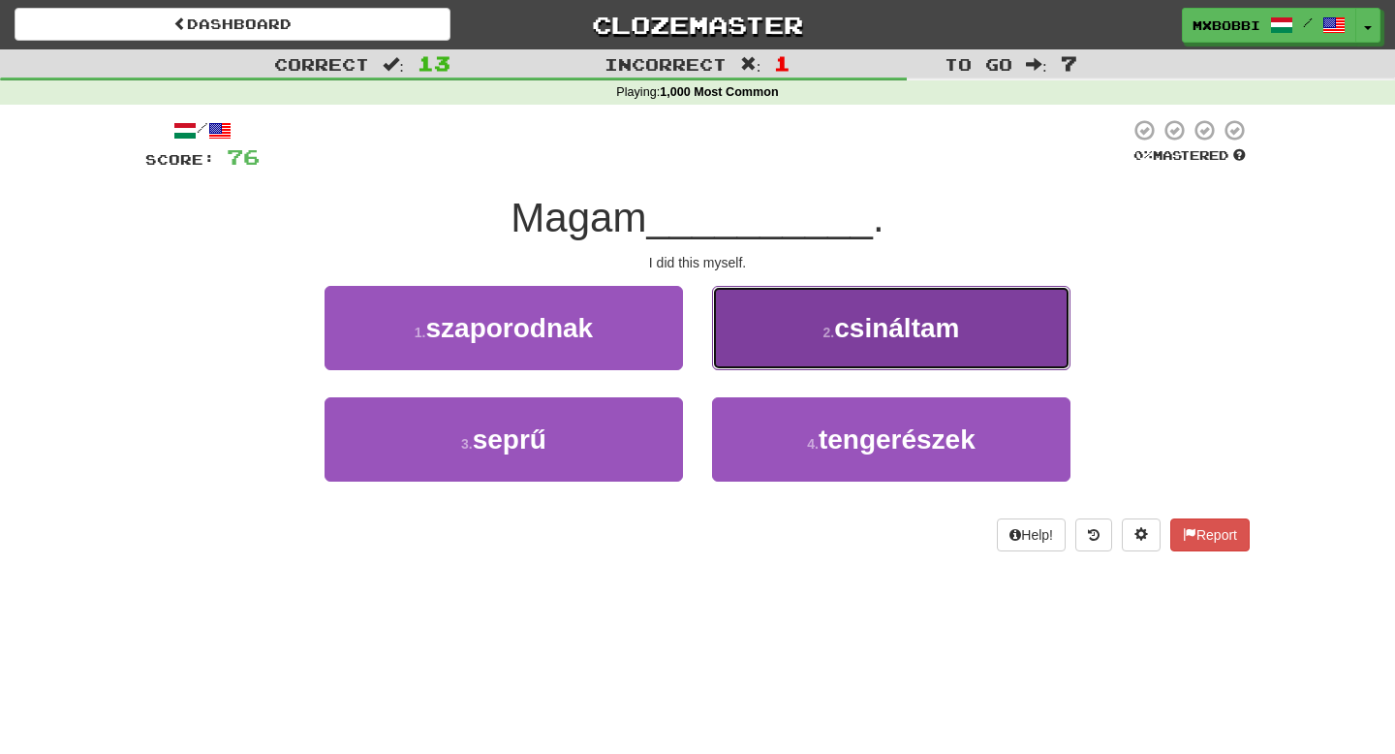
click at [747, 334] on button "2 . csináltam" at bounding box center [891, 328] width 359 height 84
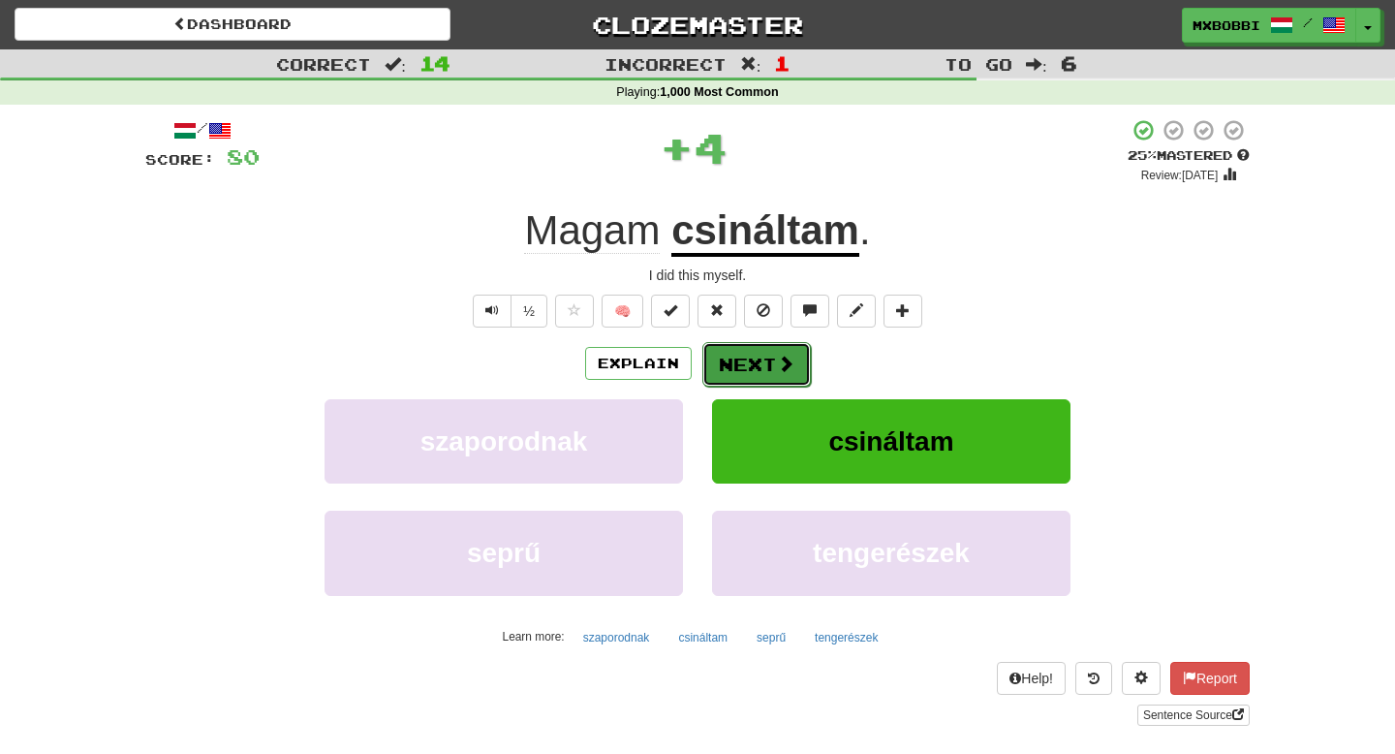
click at [737, 358] on button "Next" at bounding box center [757, 364] width 109 height 45
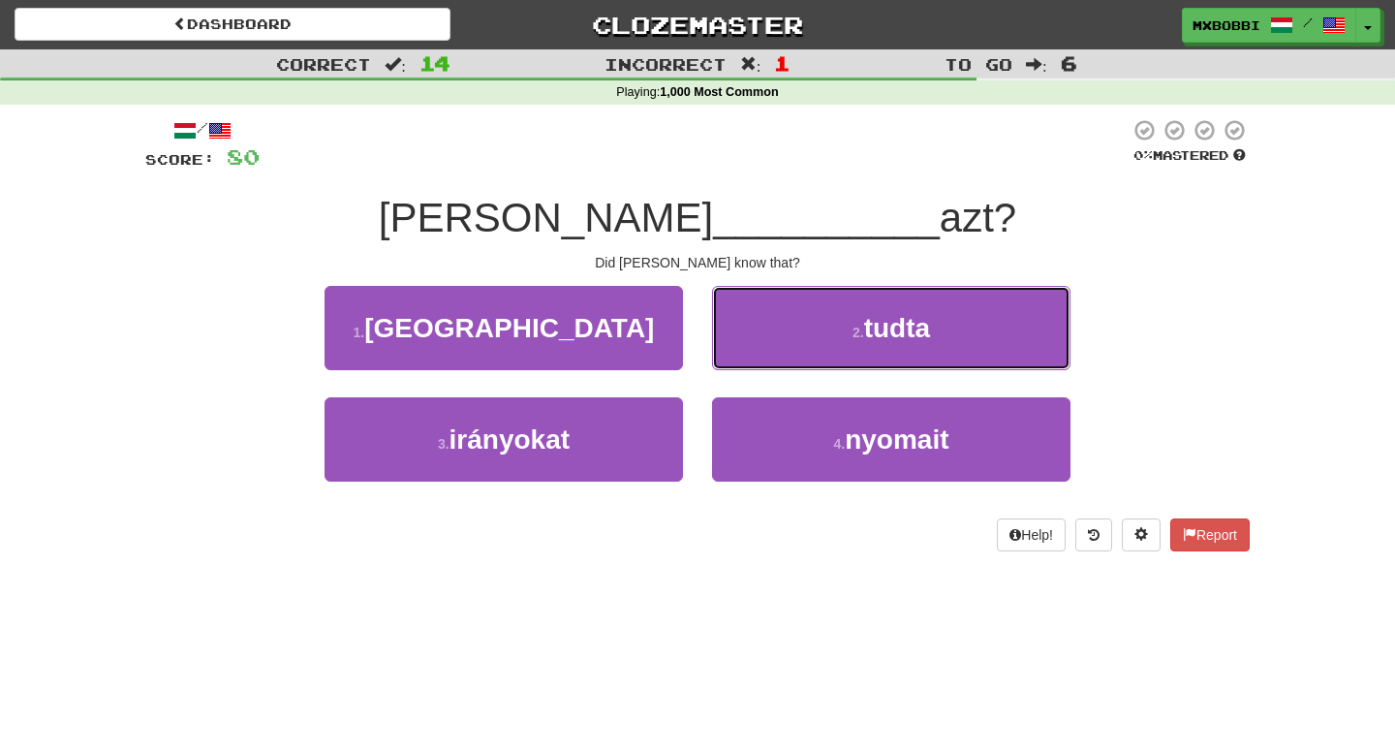
click at [737, 358] on button "2 . tudta" at bounding box center [891, 328] width 359 height 84
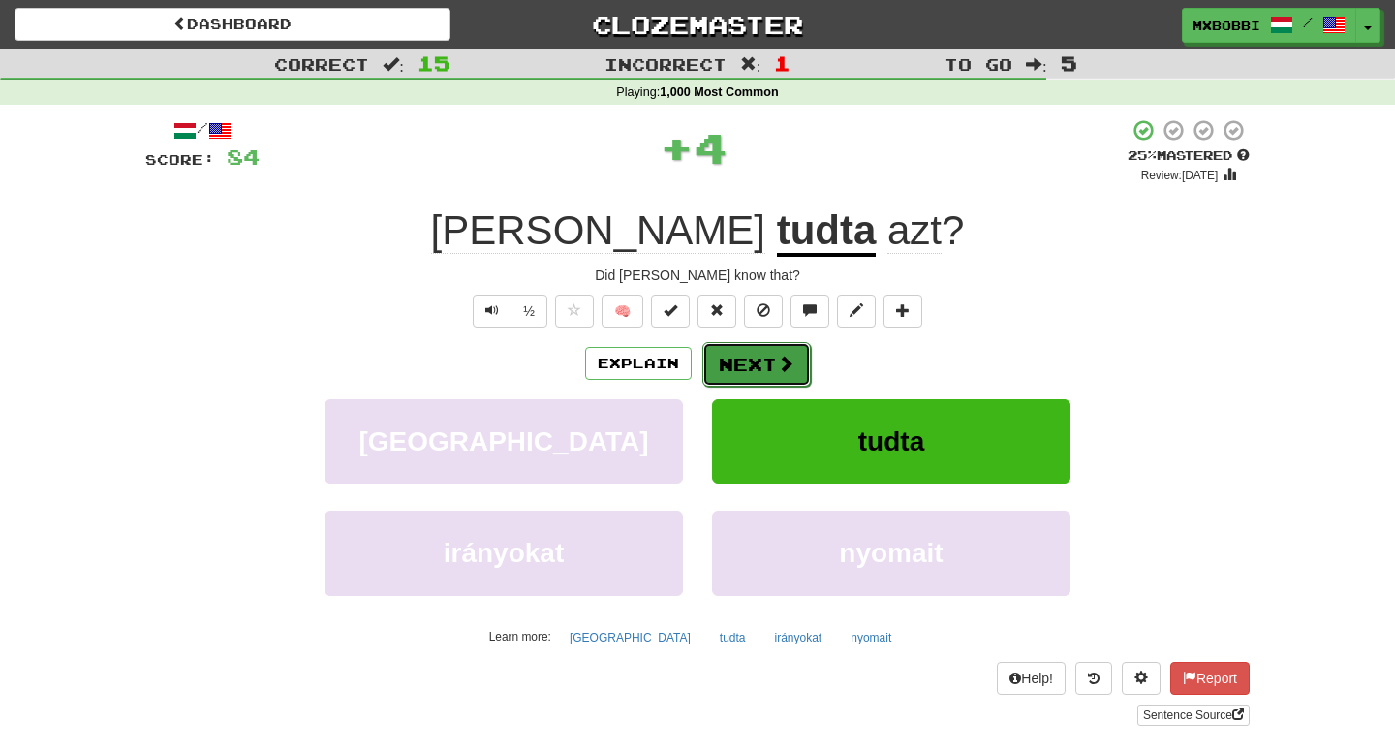
click at [737, 359] on button "Next" at bounding box center [757, 364] width 109 height 45
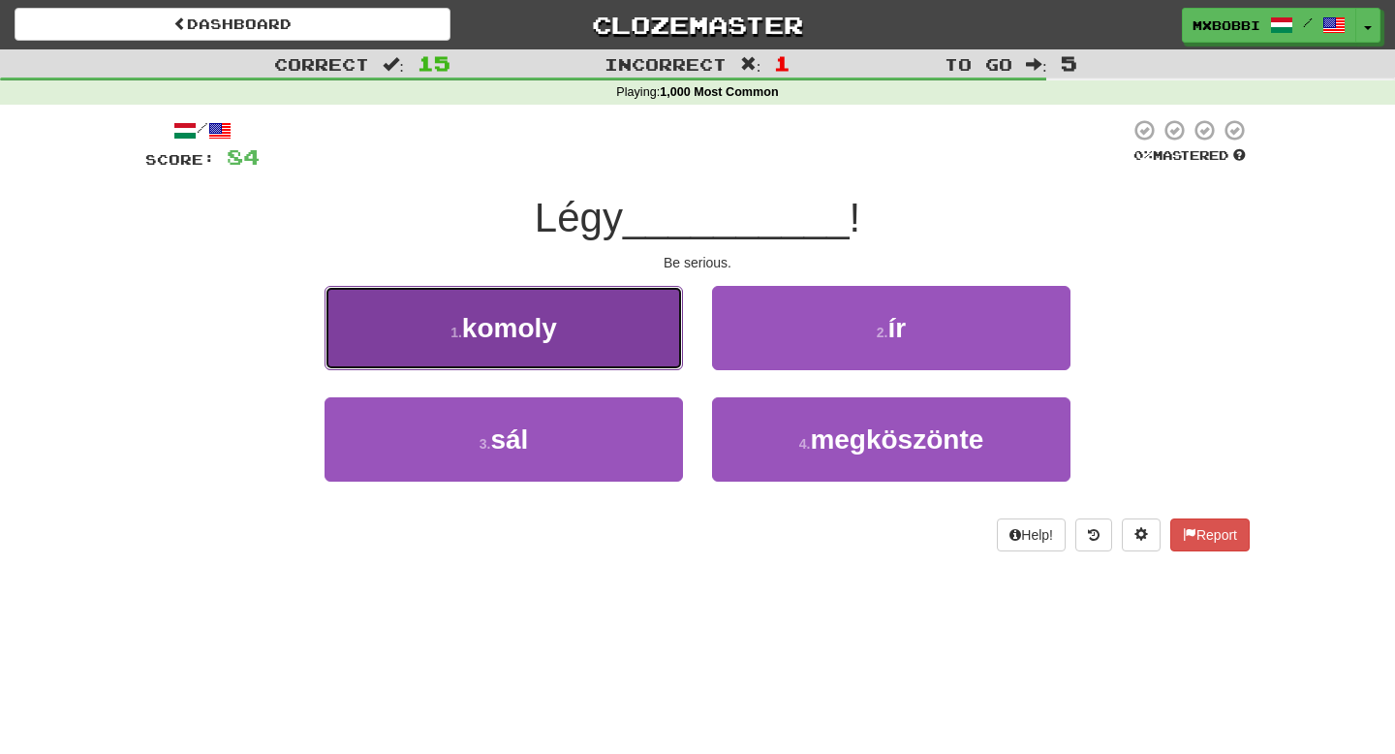
click at [579, 327] on button "1 . komoly" at bounding box center [504, 328] width 359 height 84
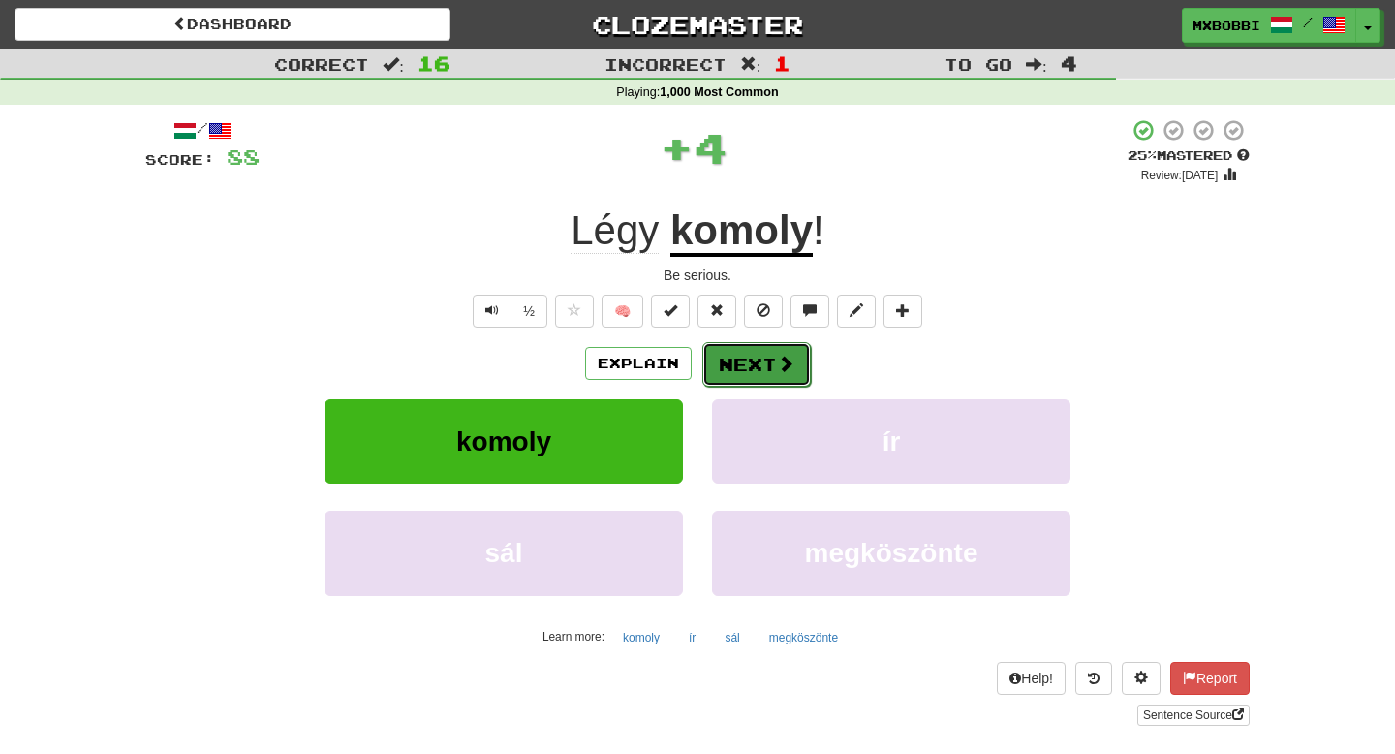
click at [766, 360] on button "Next" at bounding box center [757, 364] width 109 height 45
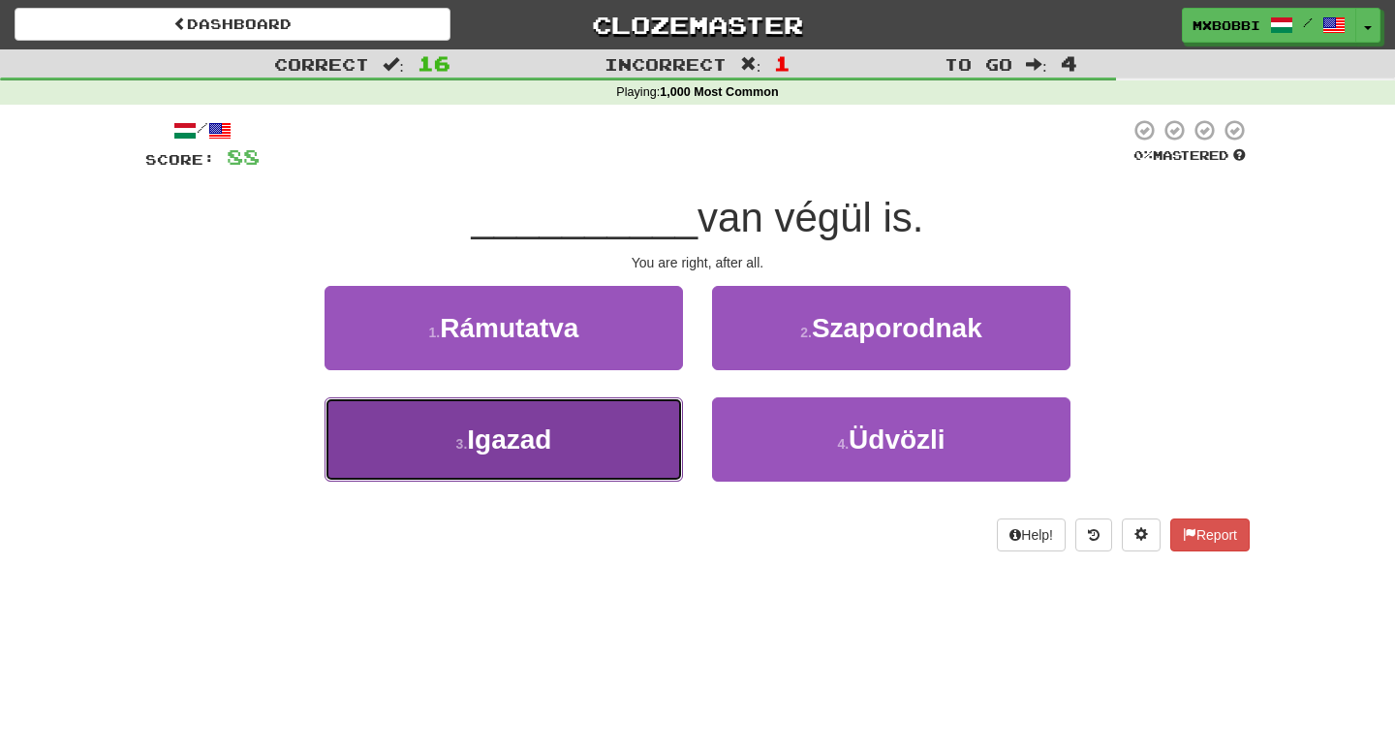
click at [658, 429] on button "3 . Igazad" at bounding box center [504, 439] width 359 height 84
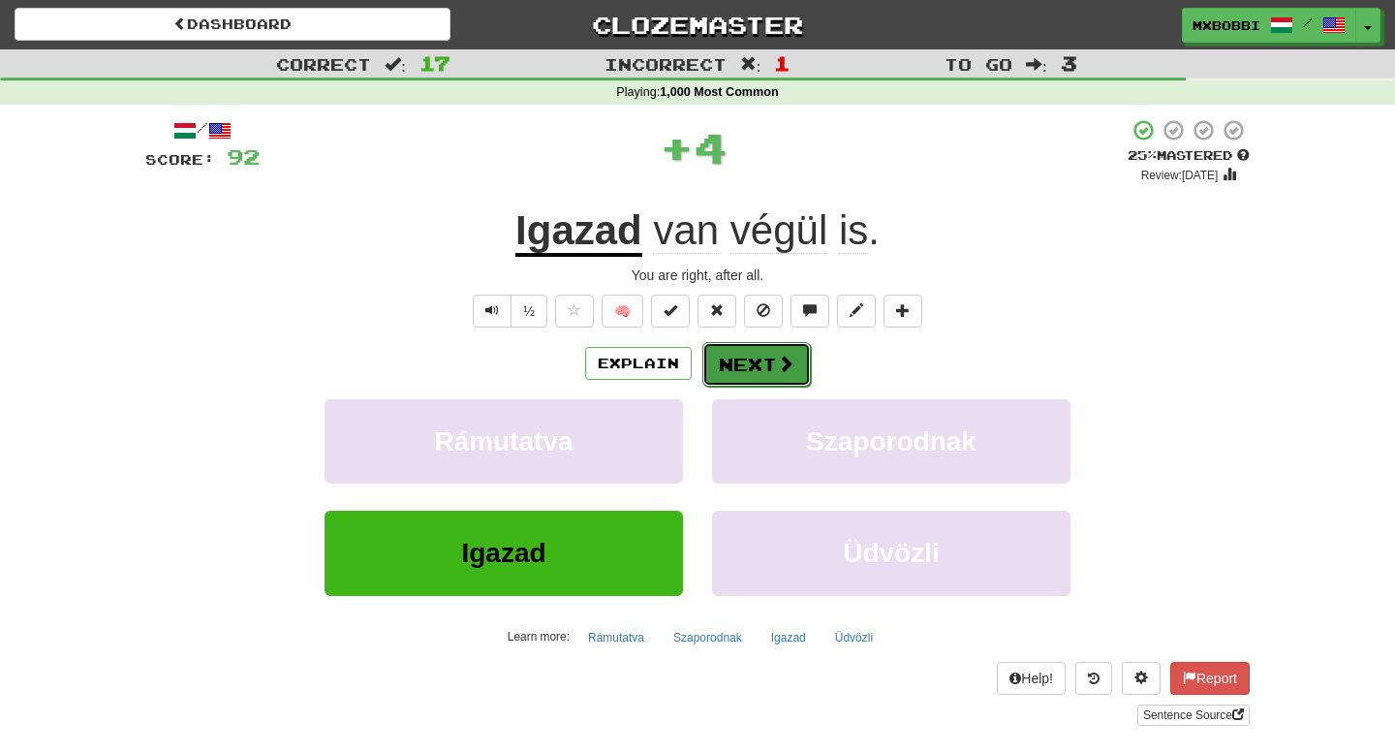
click at [777, 360] on span at bounding box center [785, 363] width 17 height 17
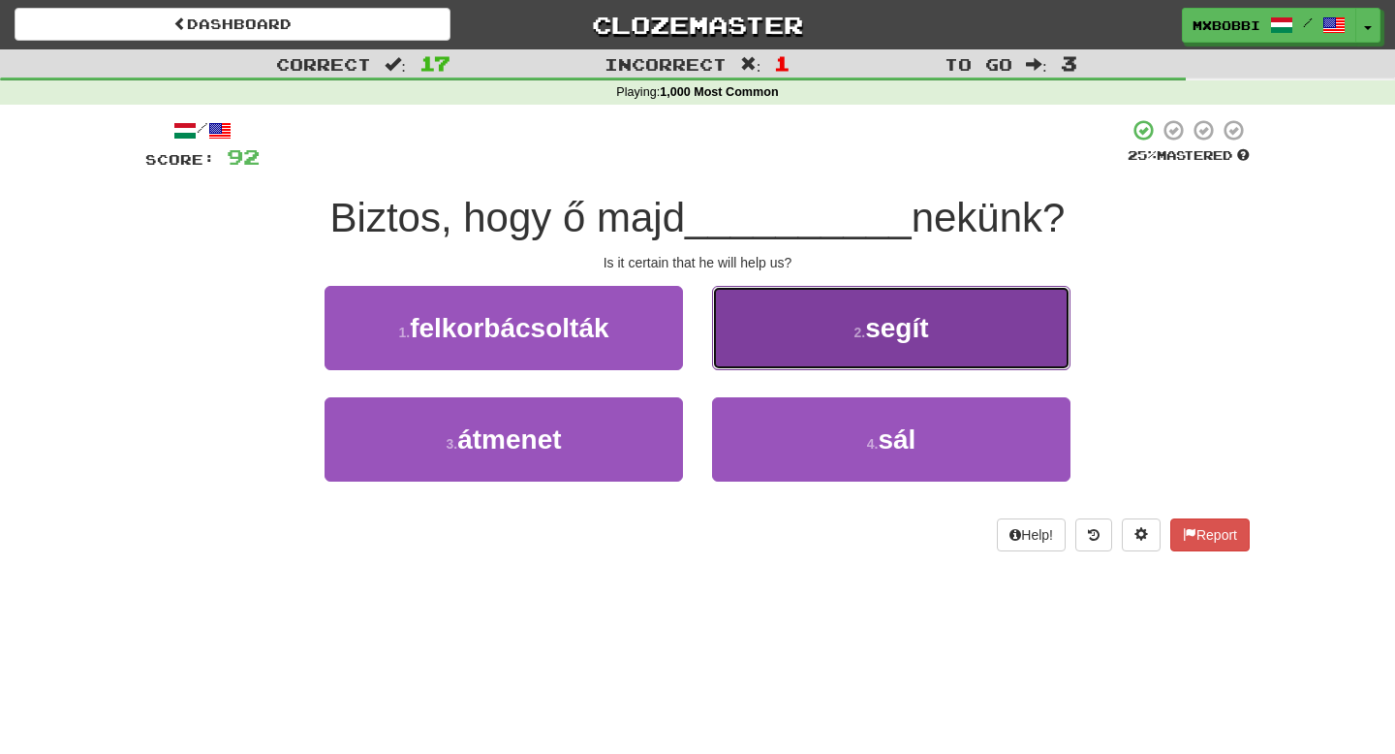
click at [823, 329] on button "2 . segít" at bounding box center [891, 328] width 359 height 84
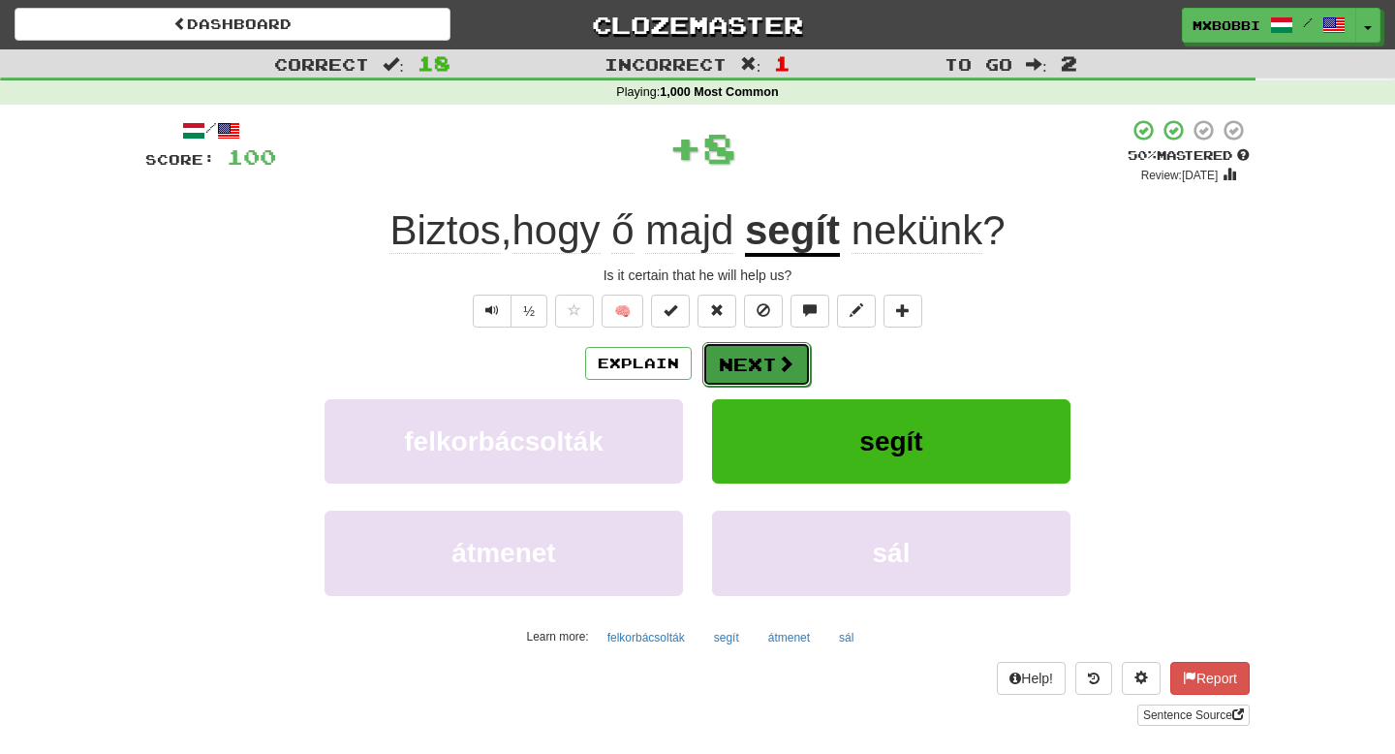
click at [729, 368] on button "Next" at bounding box center [757, 364] width 109 height 45
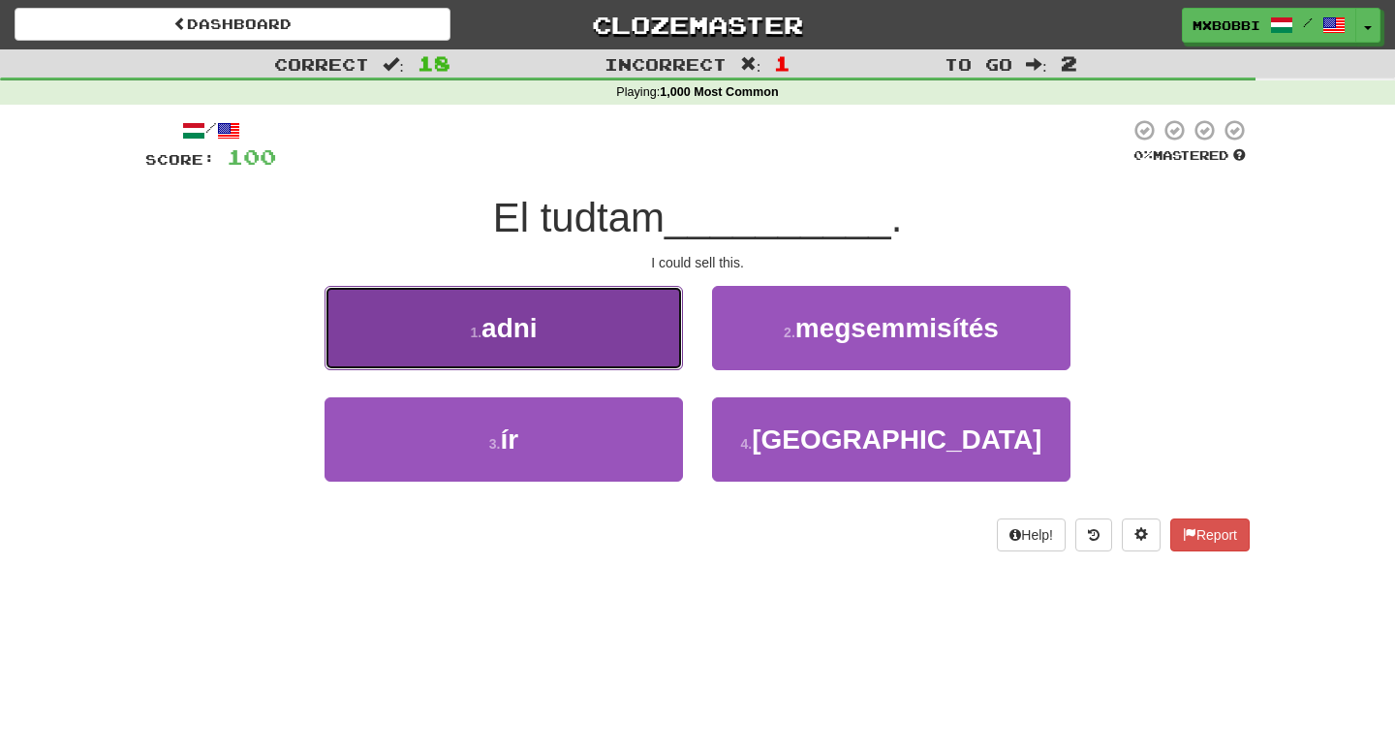
click at [629, 340] on button "1 . adni" at bounding box center [504, 328] width 359 height 84
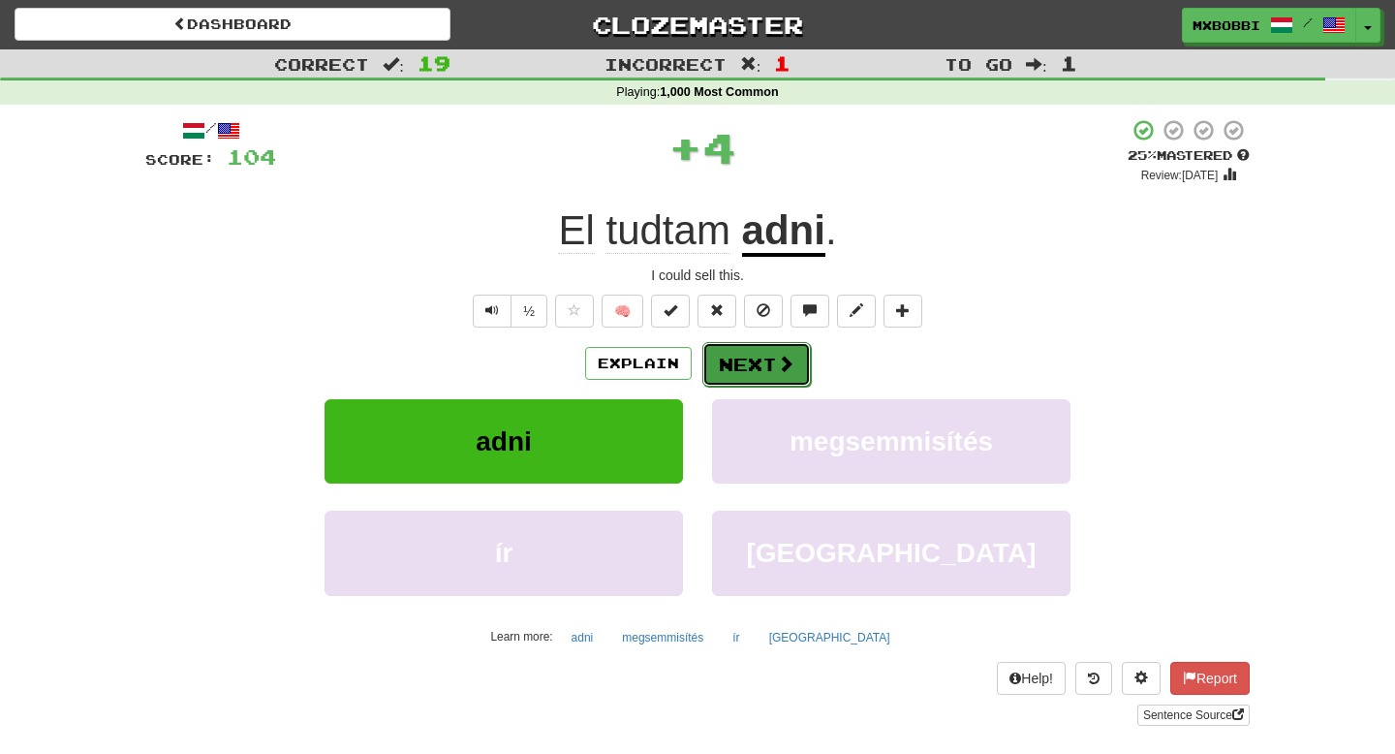
click at [762, 364] on button "Next" at bounding box center [757, 364] width 109 height 45
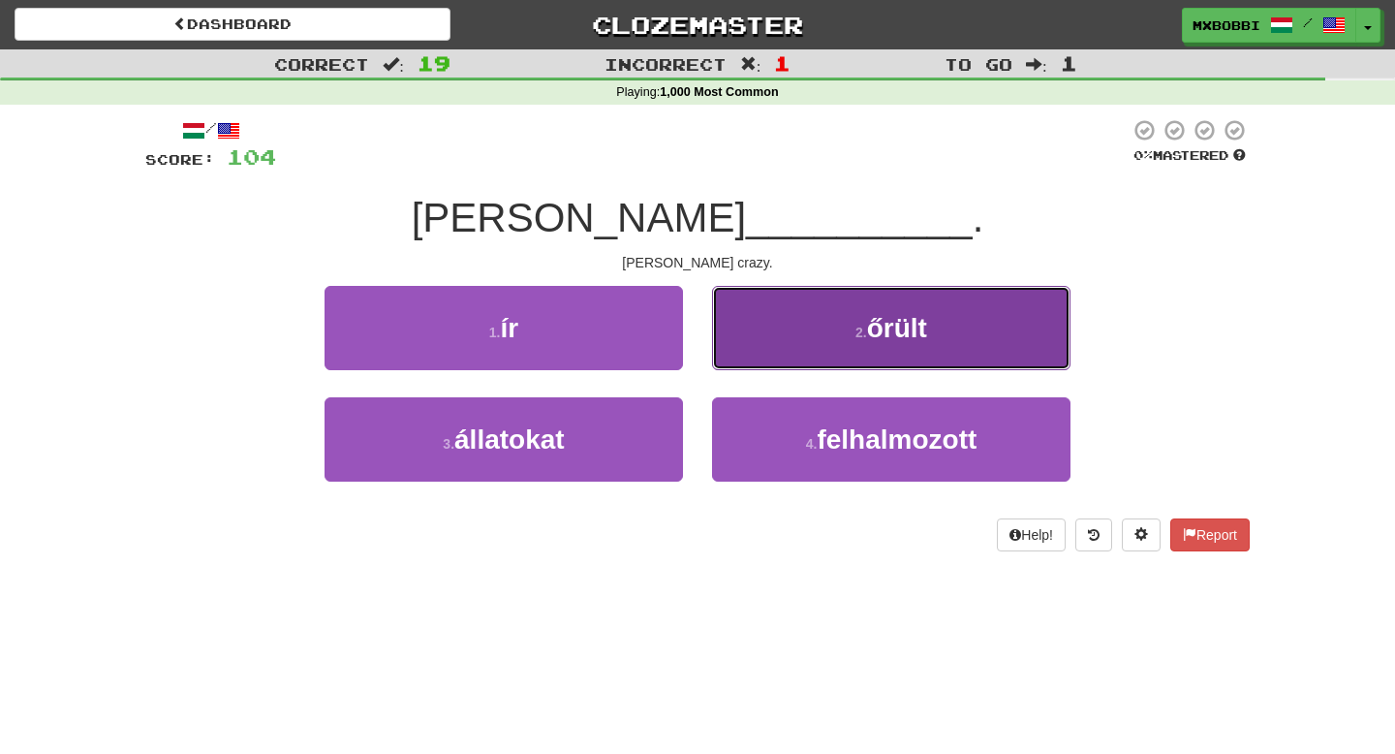
click at [767, 352] on button "2 . őrült" at bounding box center [891, 328] width 359 height 84
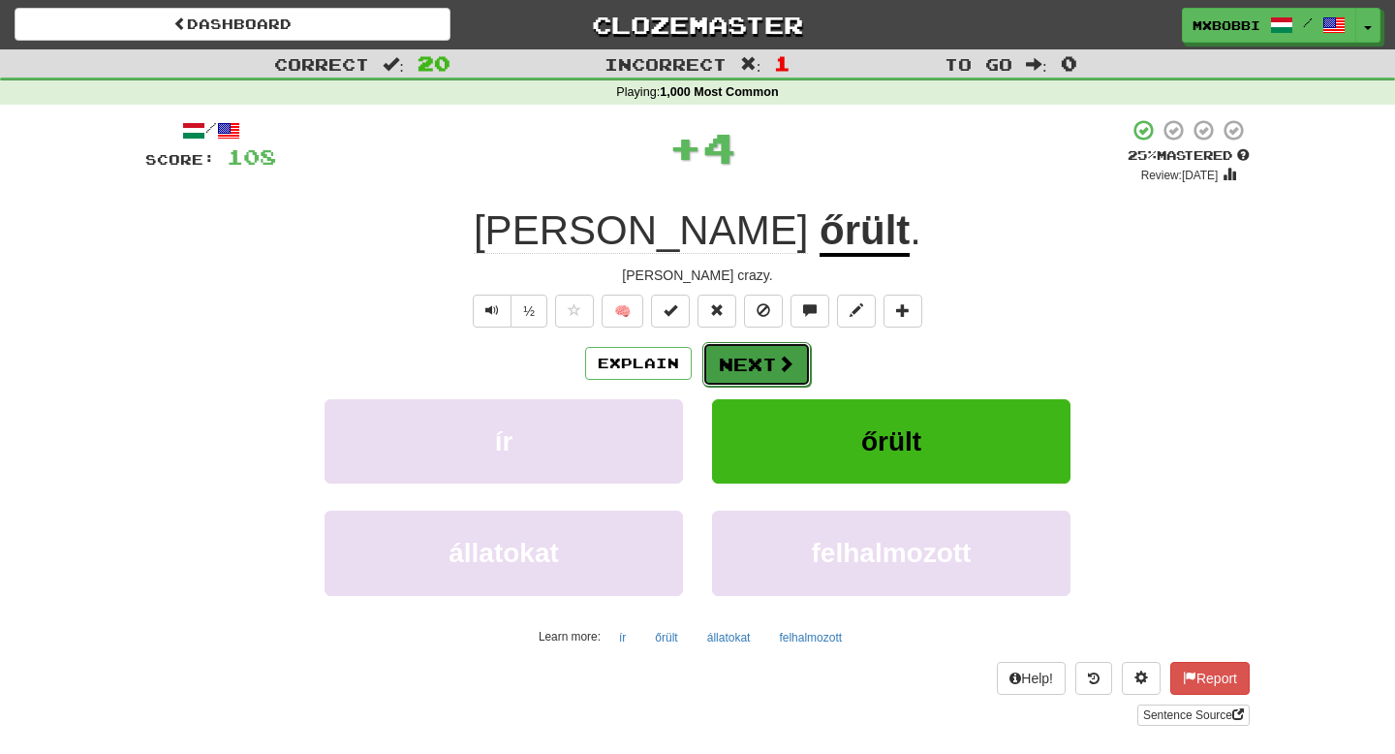
click at [743, 364] on button "Next" at bounding box center [757, 364] width 109 height 45
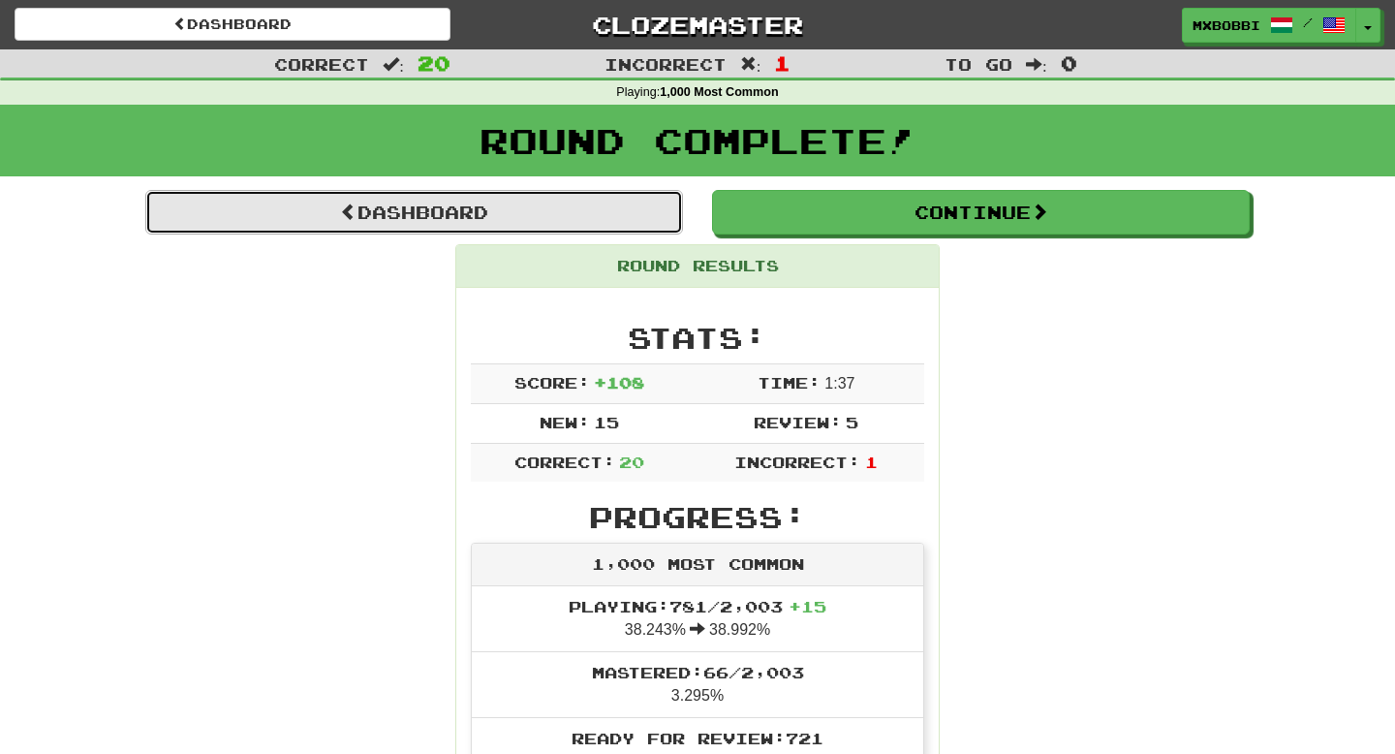
click at [649, 227] on link "Dashboard" at bounding box center [414, 212] width 538 height 45
